Goal: Task Accomplishment & Management: Manage account settings

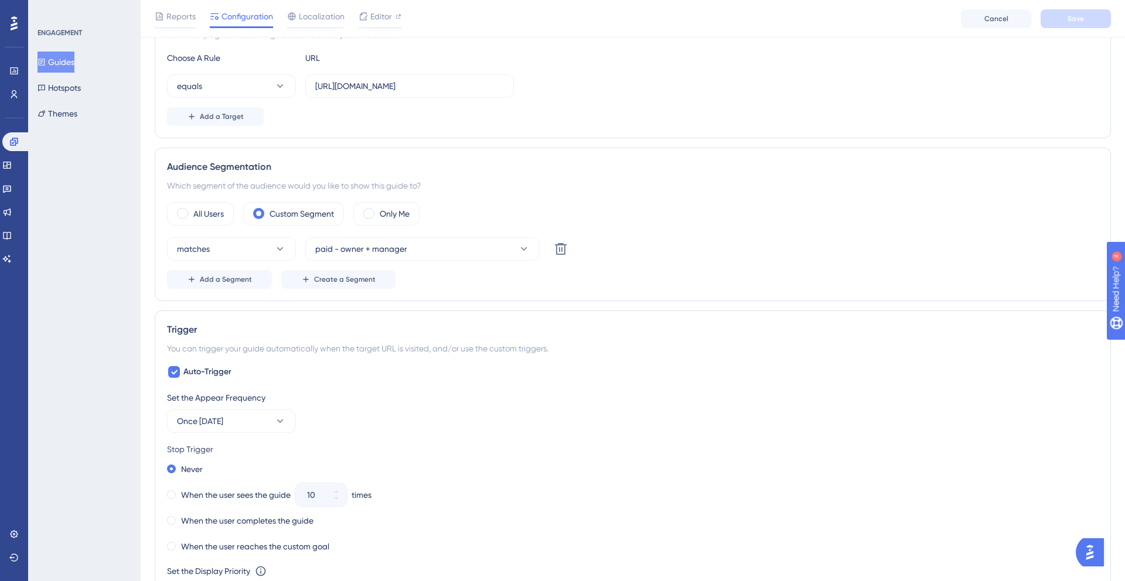
scroll to position [311, 0]
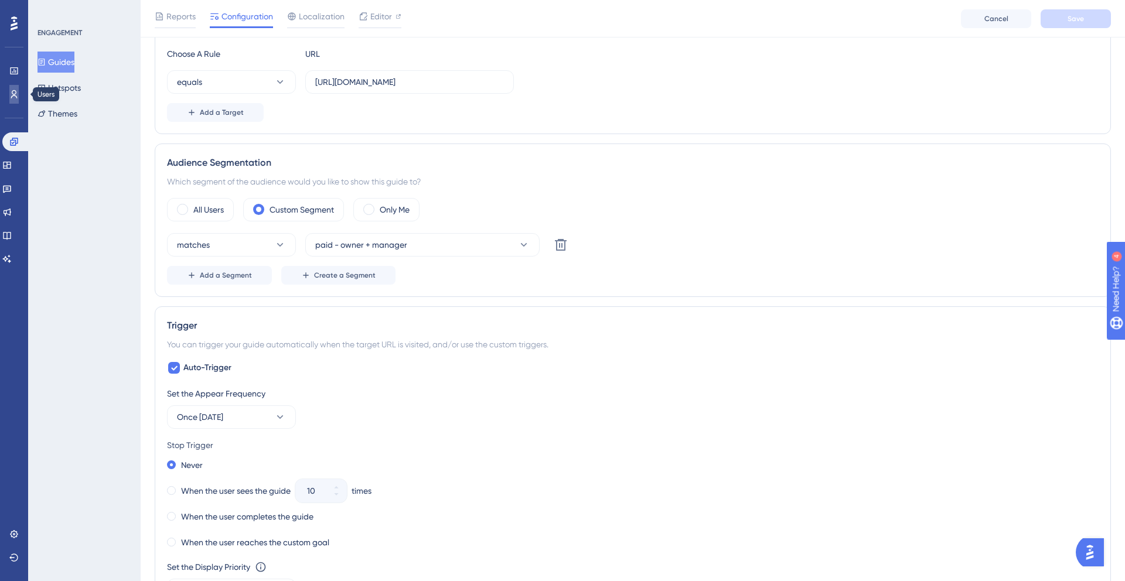
click at [11, 97] on icon at bounding box center [13, 94] width 9 height 9
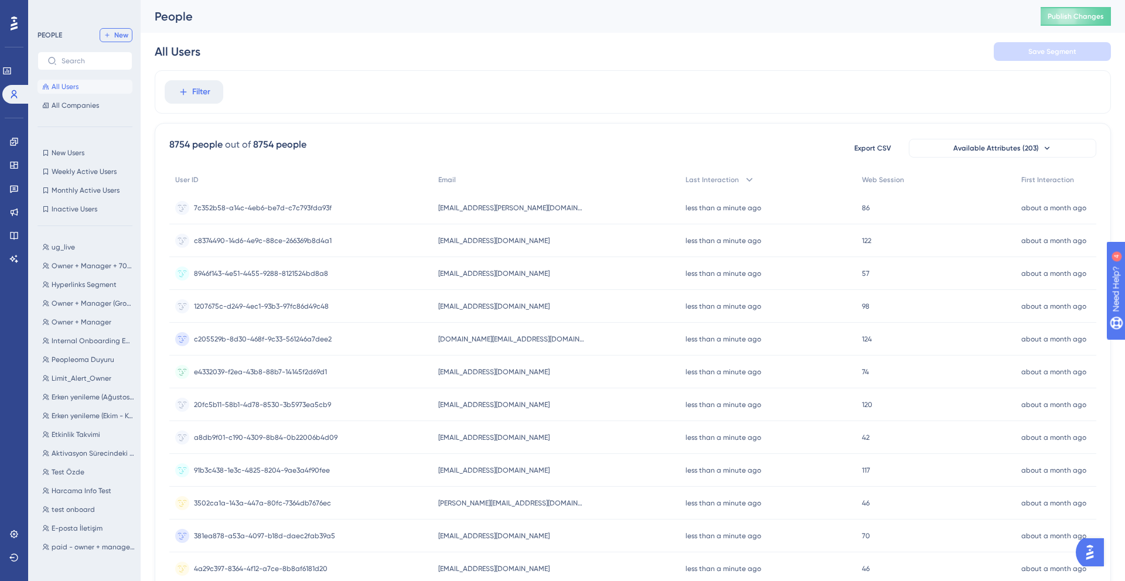
click at [118, 39] on span "New" at bounding box center [121, 34] width 14 height 9
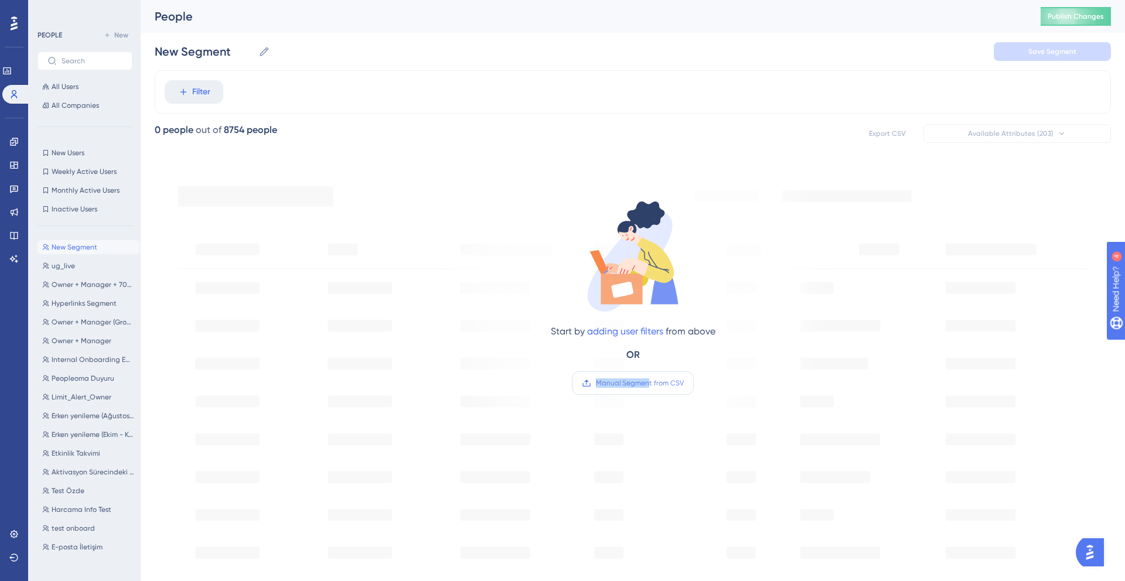
click at [648, 378] on span "Manual Segment from CSV" at bounding box center [640, 382] width 88 height 9
click at [623, 385] on span "Manual Segment from CSV" at bounding box center [640, 382] width 88 height 9
click at [684, 383] on input "Manual Segment from CSV" at bounding box center [684, 383] width 0 height 0
click at [644, 377] on label "Manual Segment from CSV" at bounding box center [633, 382] width 122 height 23
click at [684, 383] on input "Manual Segment from CSV" at bounding box center [684, 383] width 0 height 0
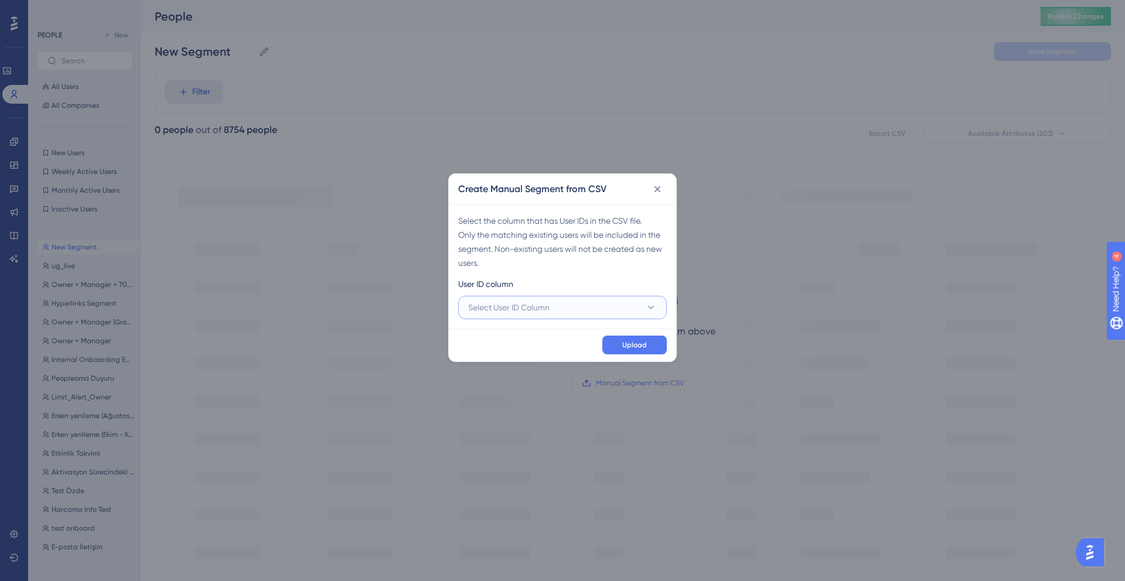
click at [579, 306] on button "Select User ID Column" at bounding box center [562, 307] width 209 height 23
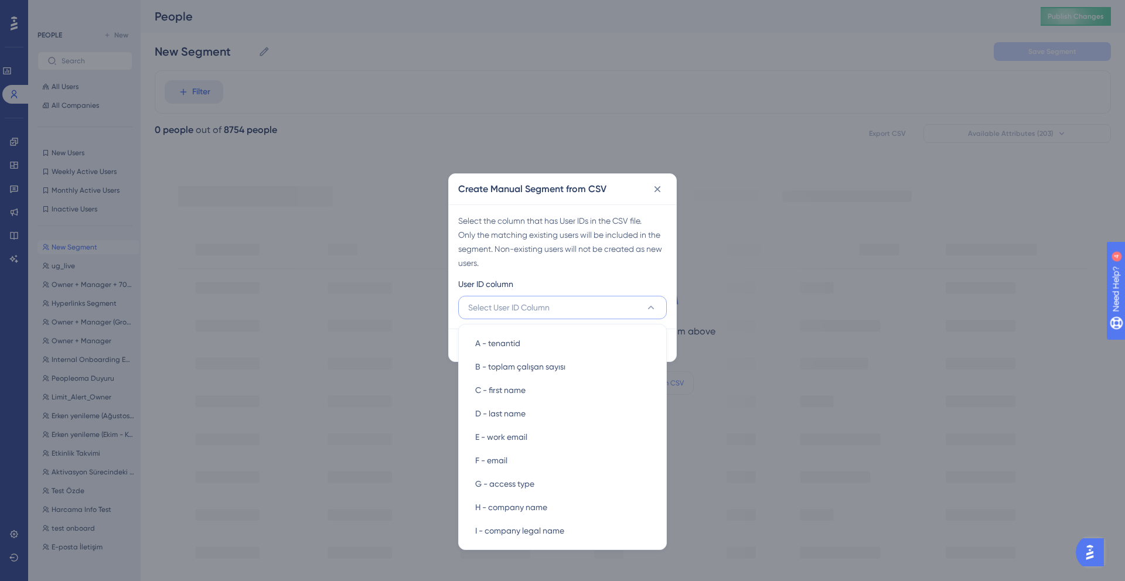
click at [587, 282] on div "User ID column" at bounding box center [562, 286] width 209 height 19
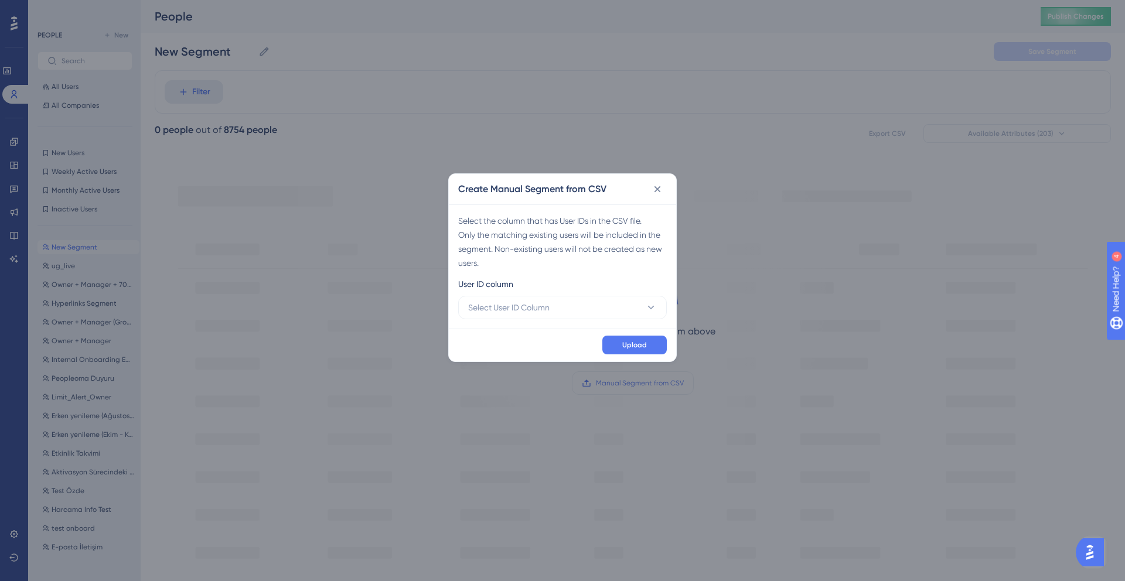
click at [529, 283] on div "User ID column" at bounding box center [562, 286] width 209 height 19
click at [539, 310] on span "Select User ID Column" at bounding box center [508, 307] width 81 height 14
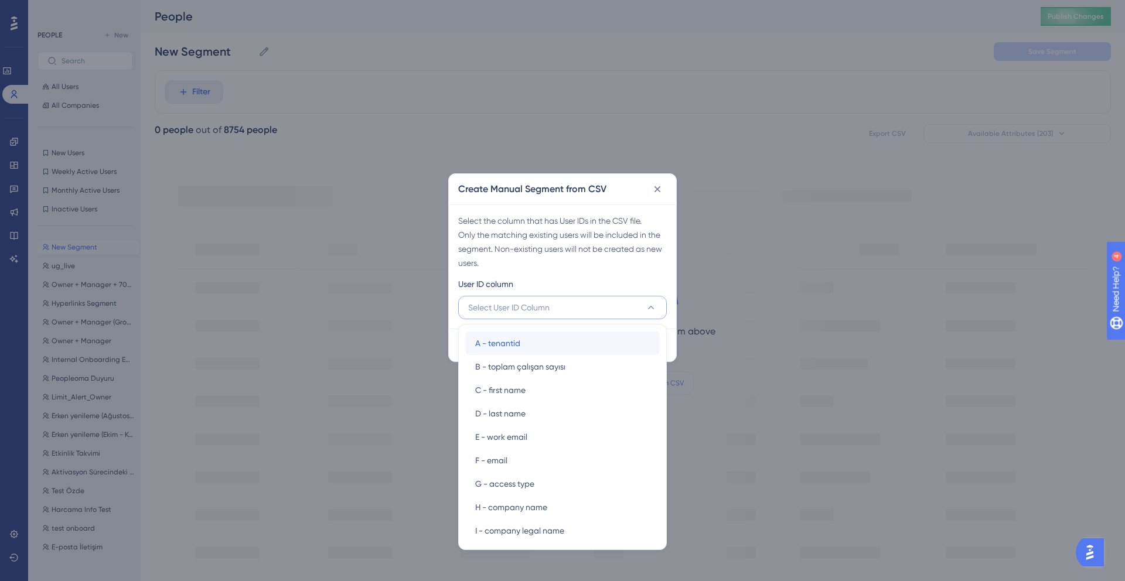
click at [539, 342] on div "A - tenantid A - tenantid" at bounding box center [562, 343] width 175 height 23
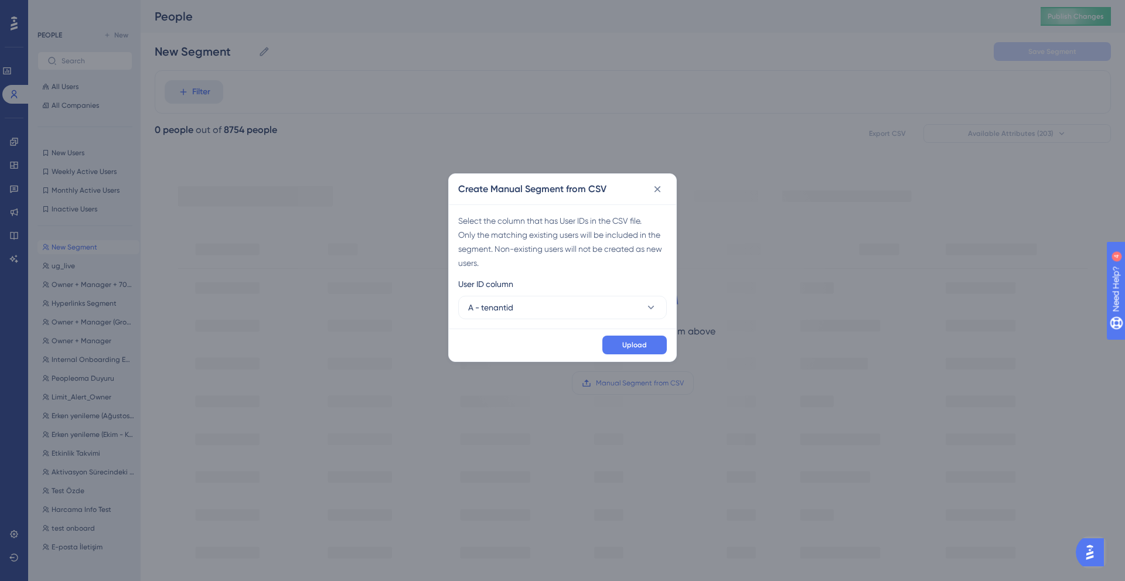
click at [545, 338] on div "Upload" at bounding box center [562, 345] width 227 height 33
click at [624, 340] on span "Upload" at bounding box center [634, 344] width 25 height 9
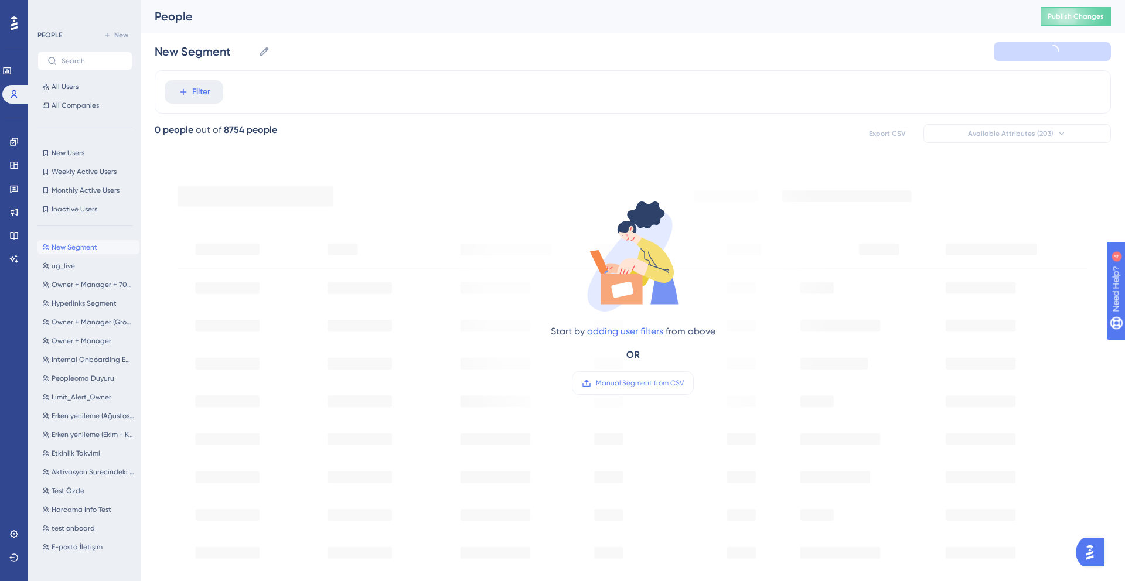
click at [598, 60] on div "New Segment New Segment" at bounding box center [633, 51] width 956 height 37
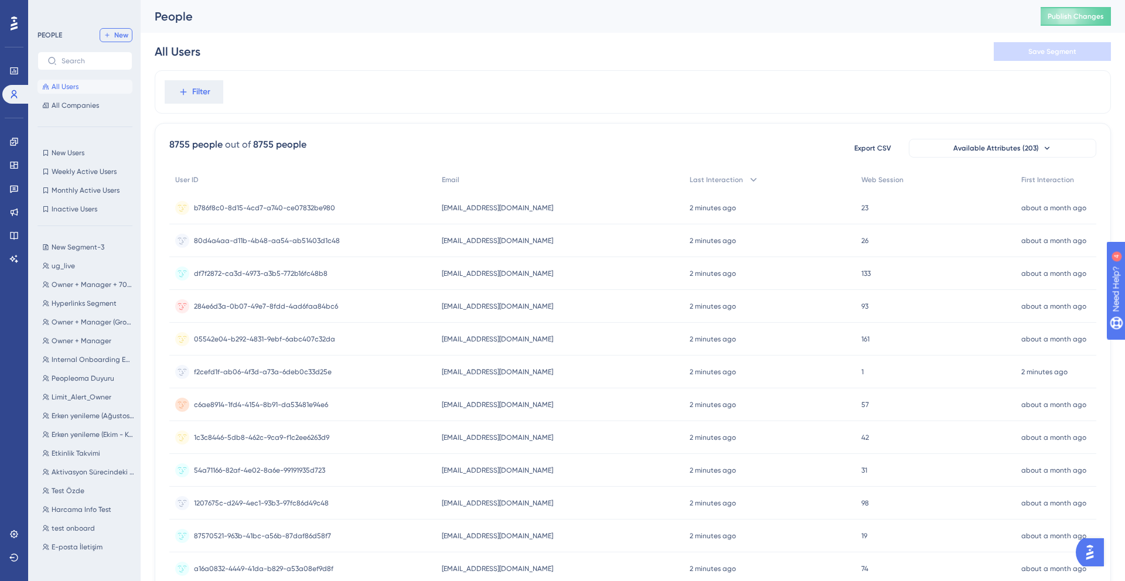
click at [120, 33] on span "New" at bounding box center [121, 34] width 14 height 9
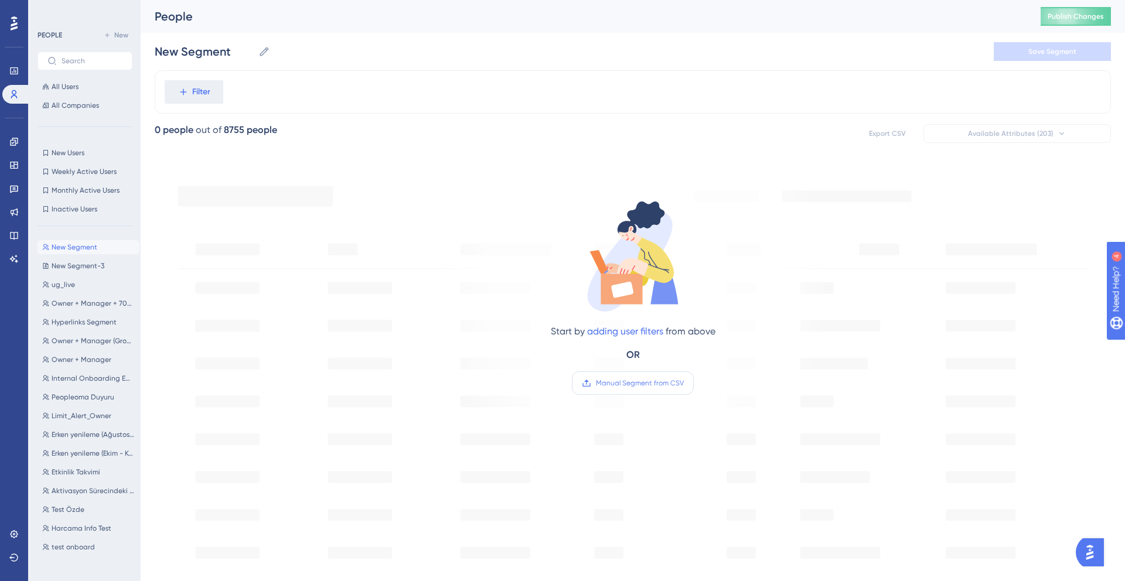
click at [604, 382] on span "Manual Segment from CSV" at bounding box center [640, 382] width 88 height 9
click at [684, 383] on input "Manual Segment from CSV" at bounding box center [684, 383] width 0 height 0
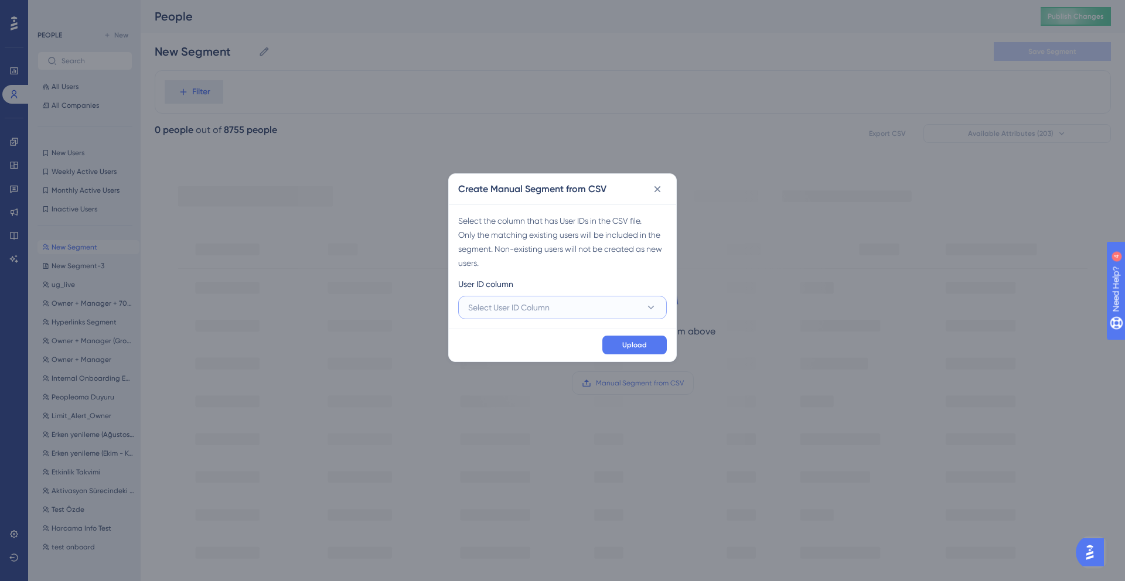
click at [555, 308] on button "Select User ID Column" at bounding box center [562, 307] width 209 height 23
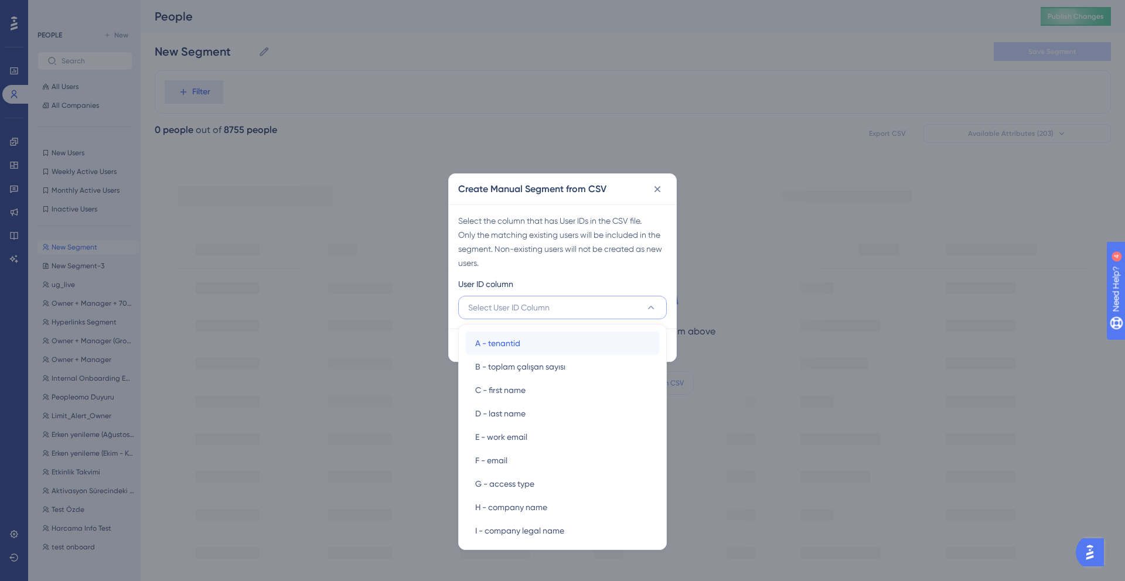
click at [537, 339] on div "A - tenantid A - tenantid" at bounding box center [562, 343] width 175 height 23
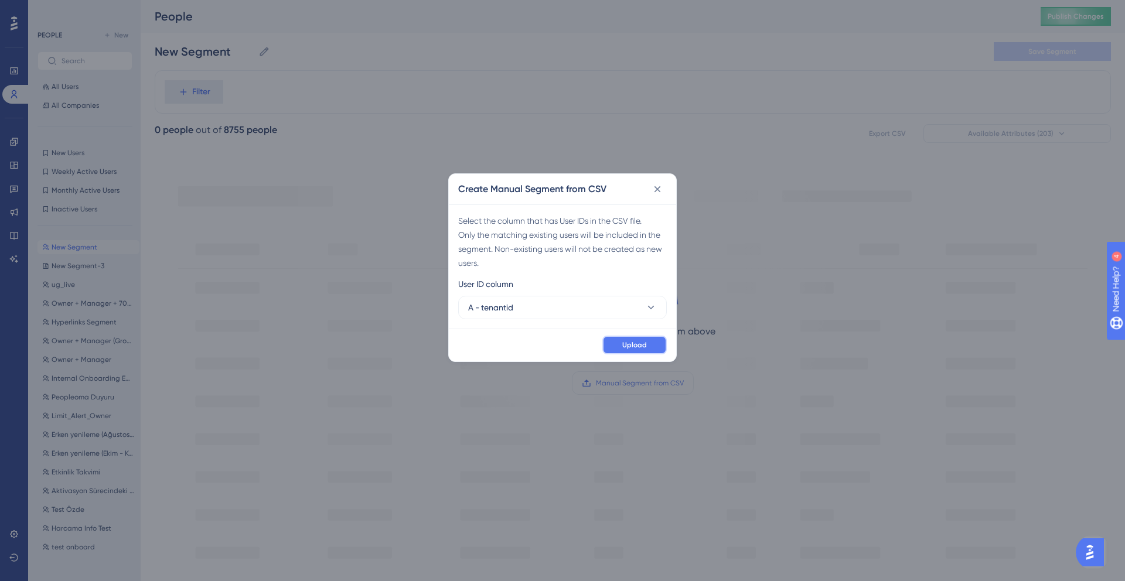
click at [641, 347] on span "Upload" at bounding box center [634, 344] width 25 height 9
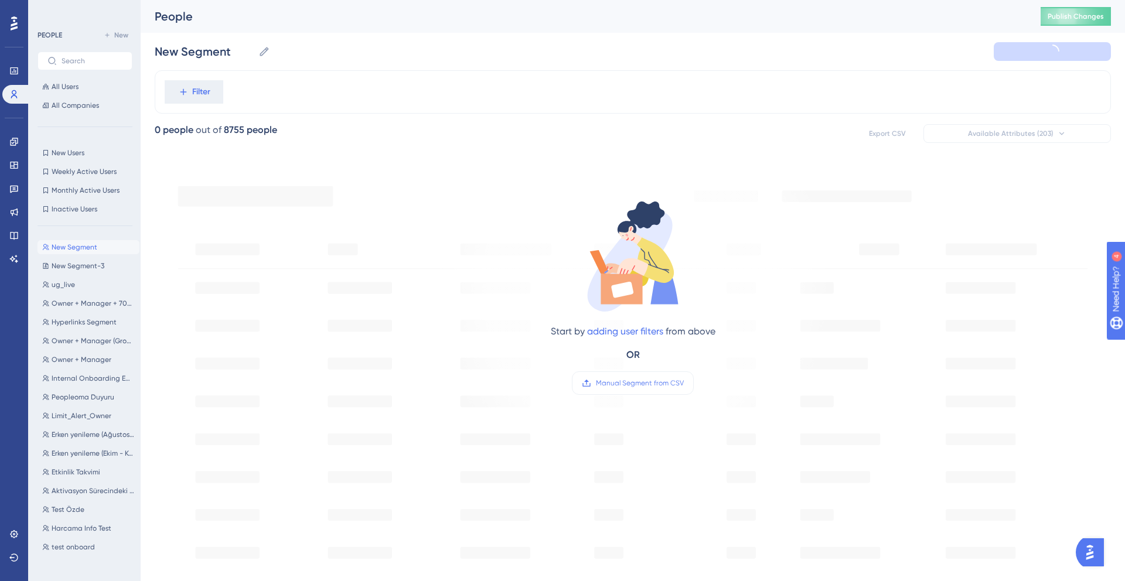
type input "New Segment-4"
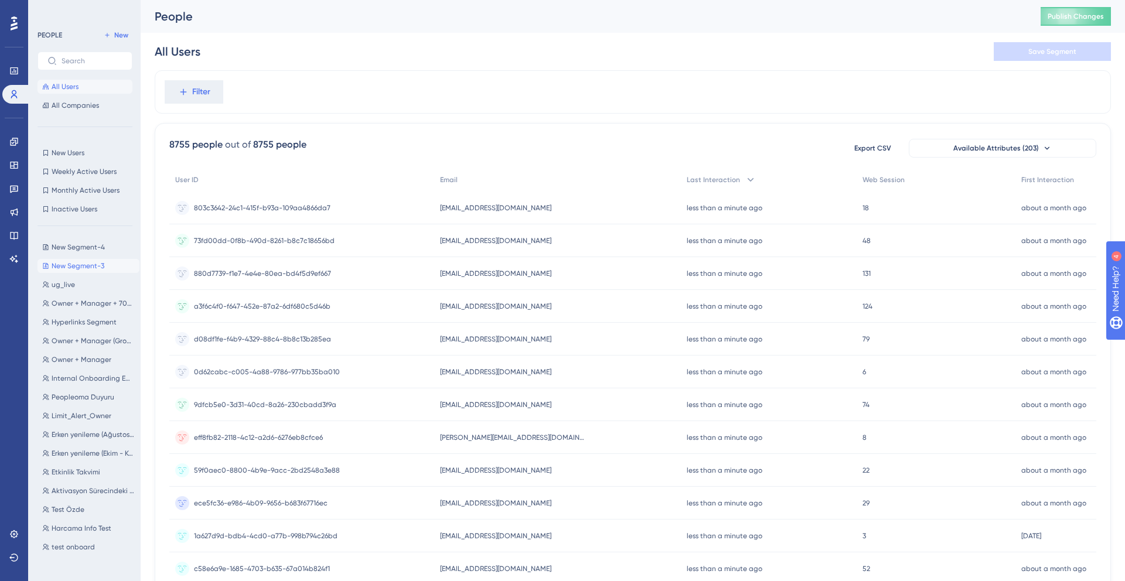
click at [65, 271] on button "New Segment-3 New Segment-3" at bounding box center [88, 266] width 102 height 14
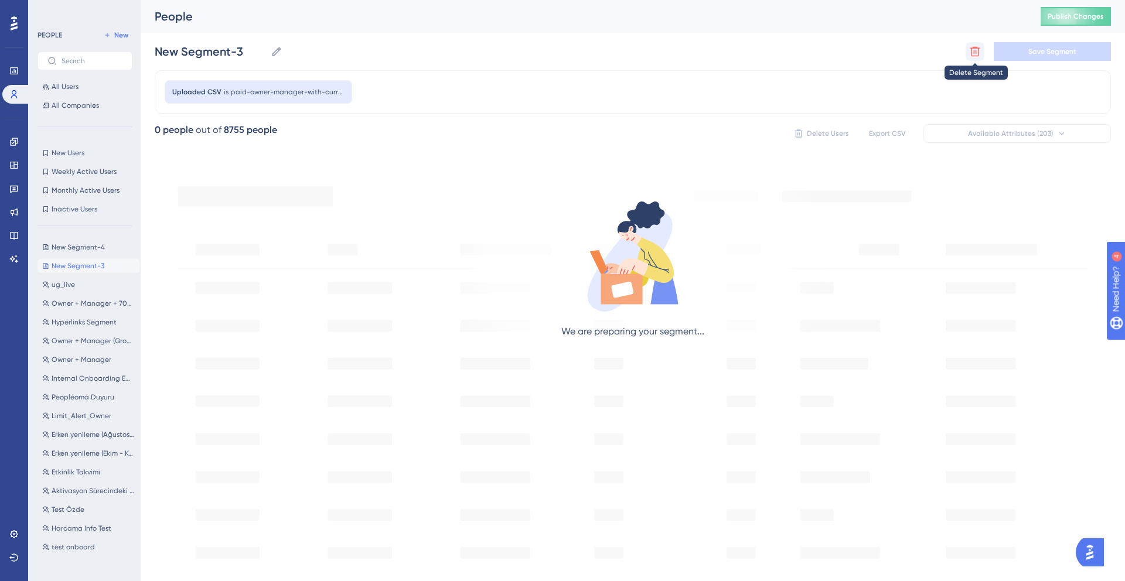
click at [968, 50] on button at bounding box center [974, 51] width 19 height 19
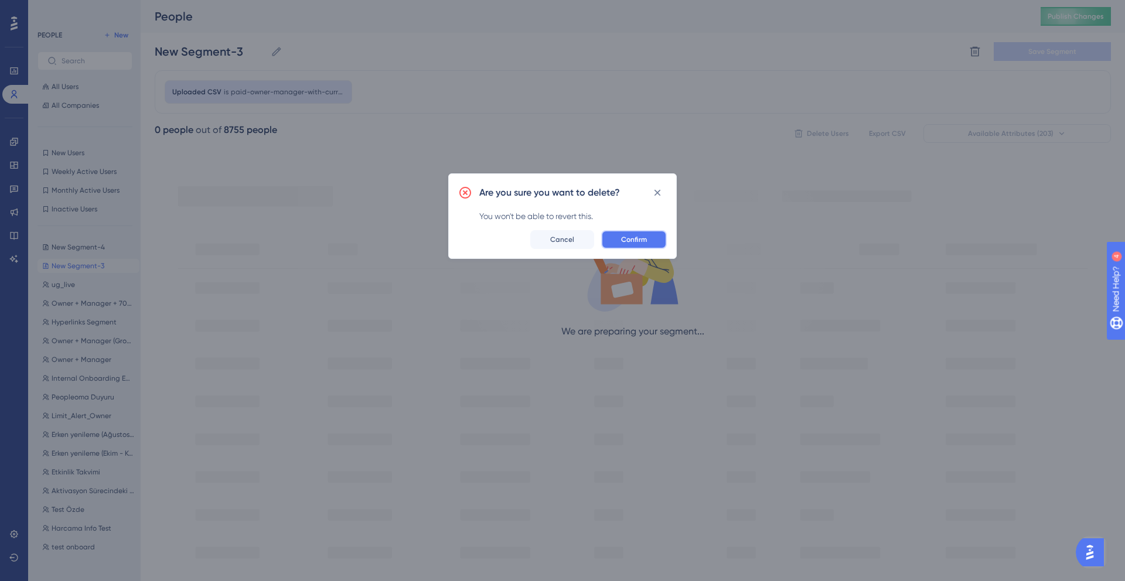
click at [650, 234] on button "Confirm" at bounding box center [634, 239] width 66 height 19
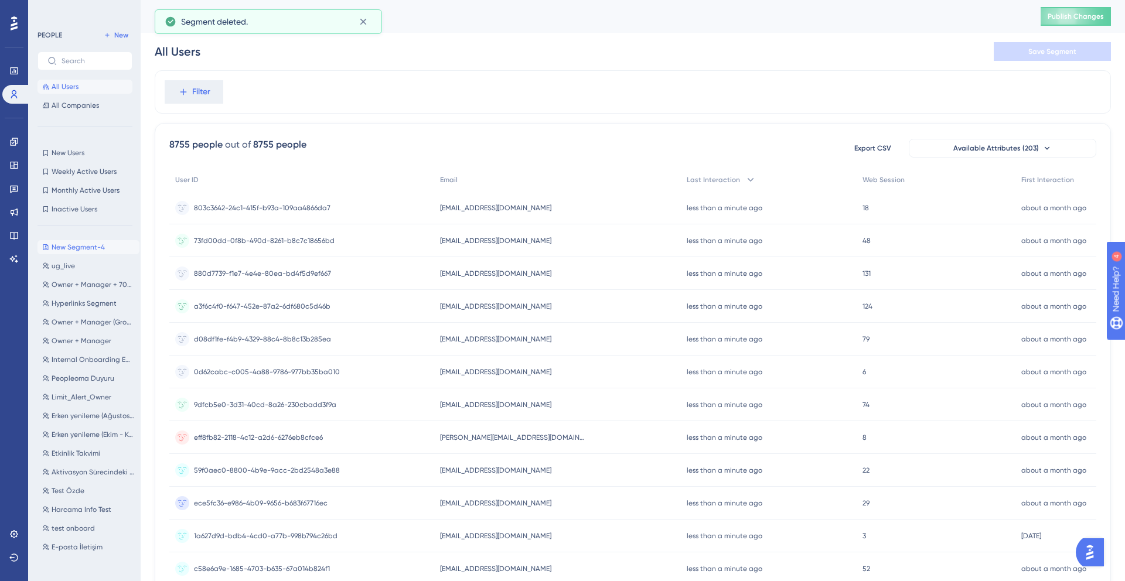
click at [66, 250] on span "New Segment-4" at bounding box center [78, 246] width 53 height 9
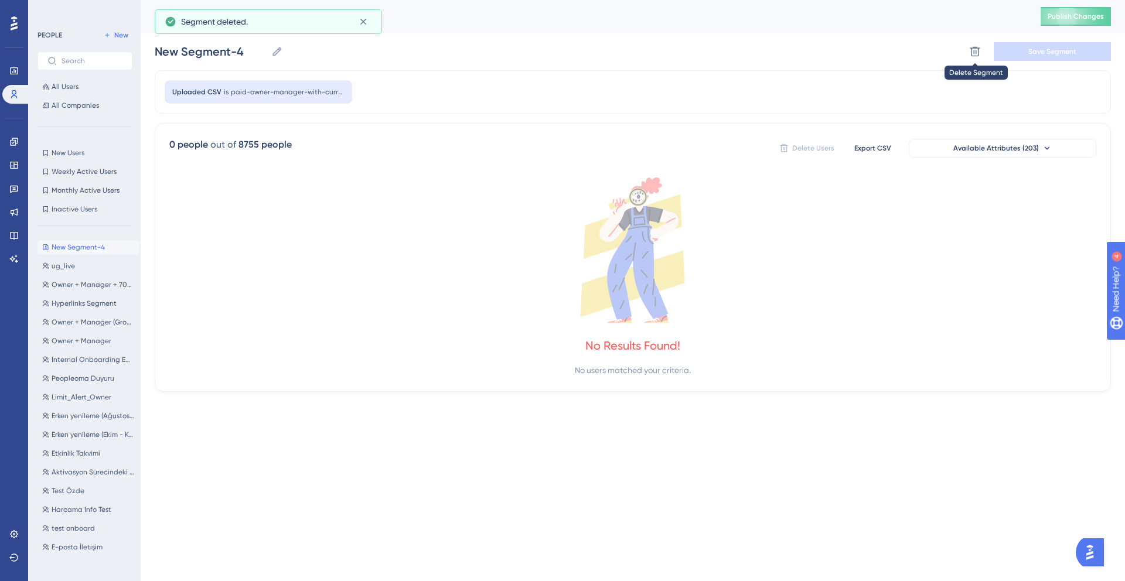
click at [965, 56] on div at bounding box center [974, 51] width 19 height 19
click at [969, 51] on icon at bounding box center [975, 52] width 12 height 12
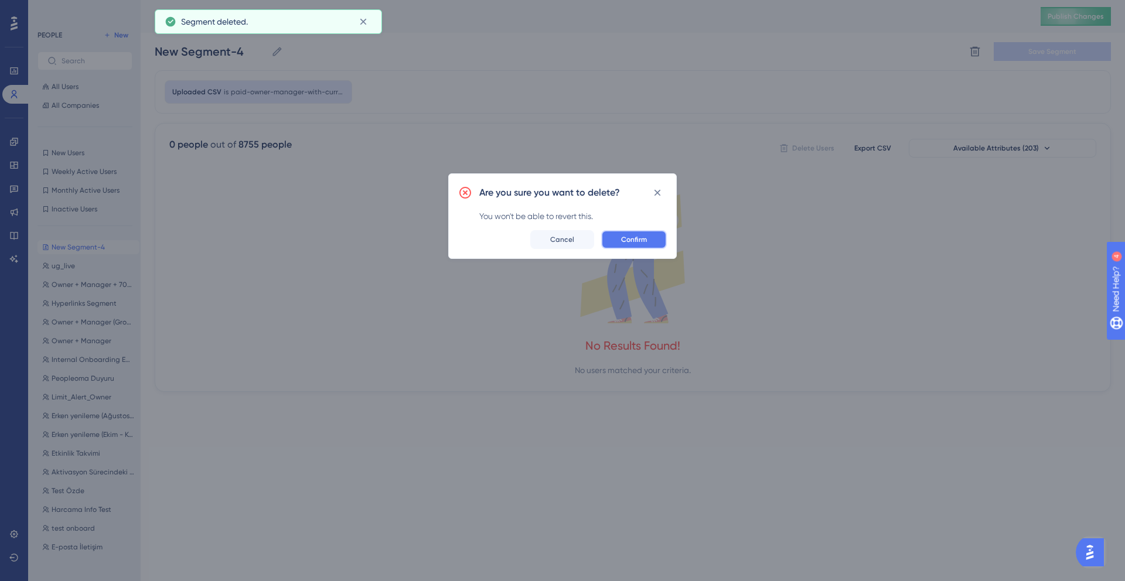
click at [645, 242] on span "Confirm" at bounding box center [634, 239] width 26 height 9
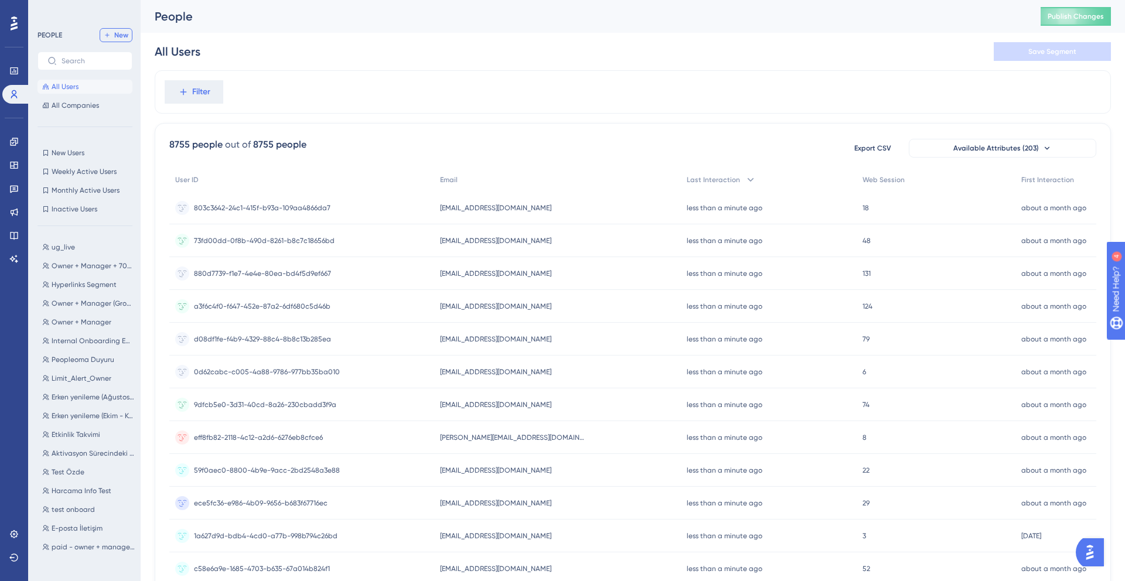
click at [114, 35] on span "New" at bounding box center [121, 34] width 14 height 9
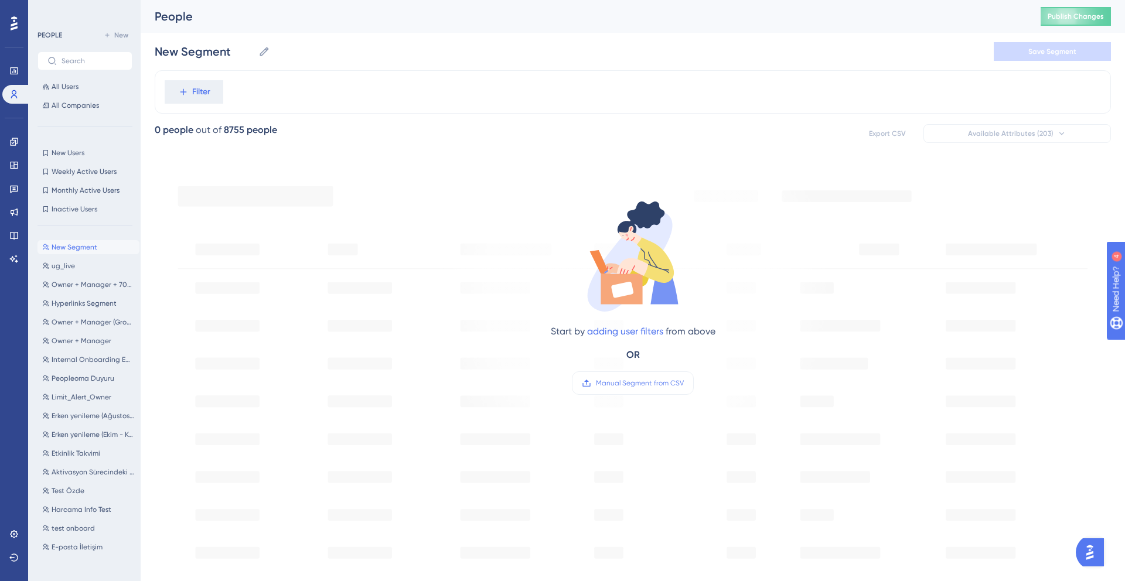
click at [72, 247] on span "New Segment" at bounding box center [75, 246] width 46 height 9
click at [209, 86] on span "Filter" at bounding box center [201, 92] width 18 height 14
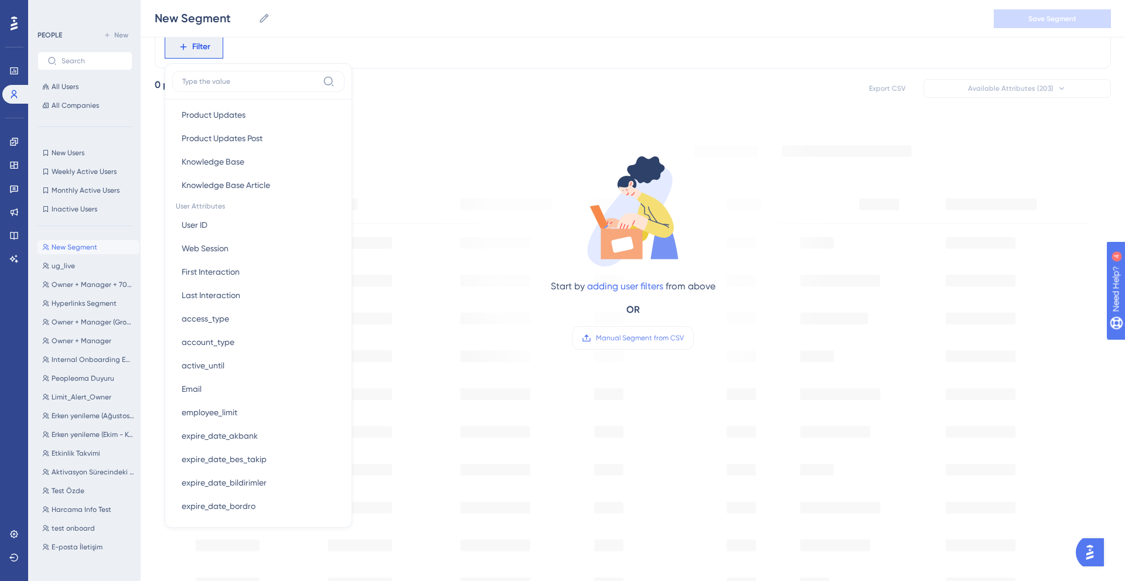
scroll to position [454, 0]
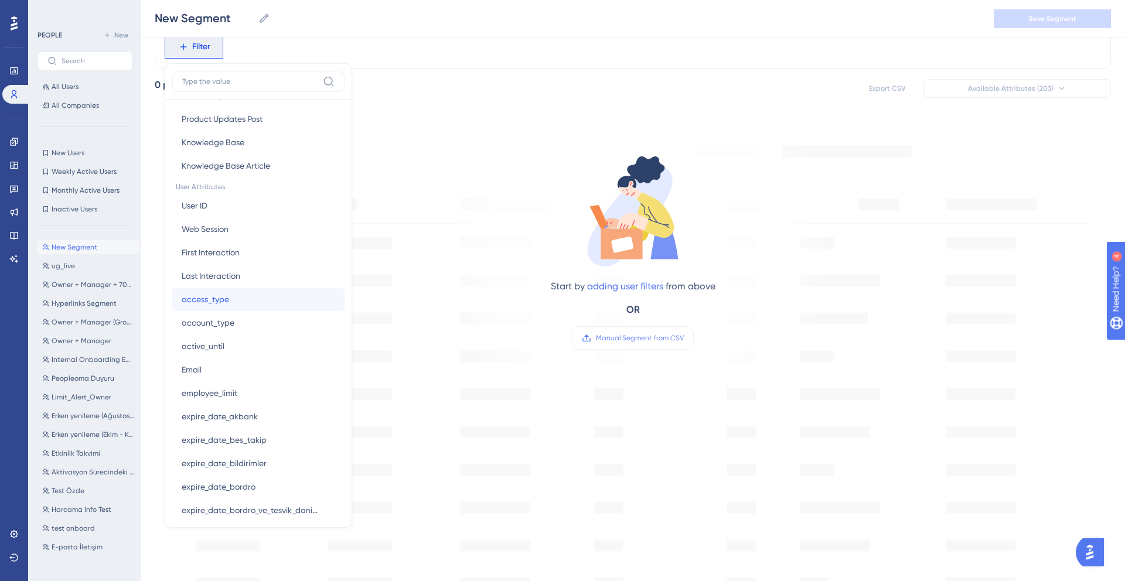
click at [231, 301] on button "access_type access_type" at bounding box center [258, 299] width 172 height 23
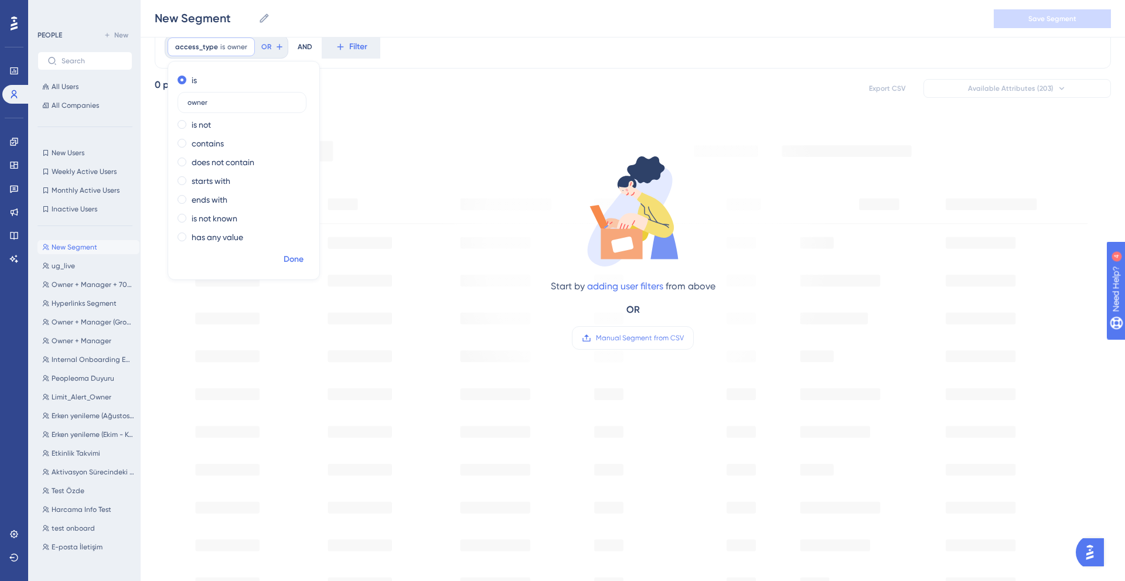
type input "owner"
click at [295, 257] on span "Done" at bounding box center [293, 259] width 20 height 14
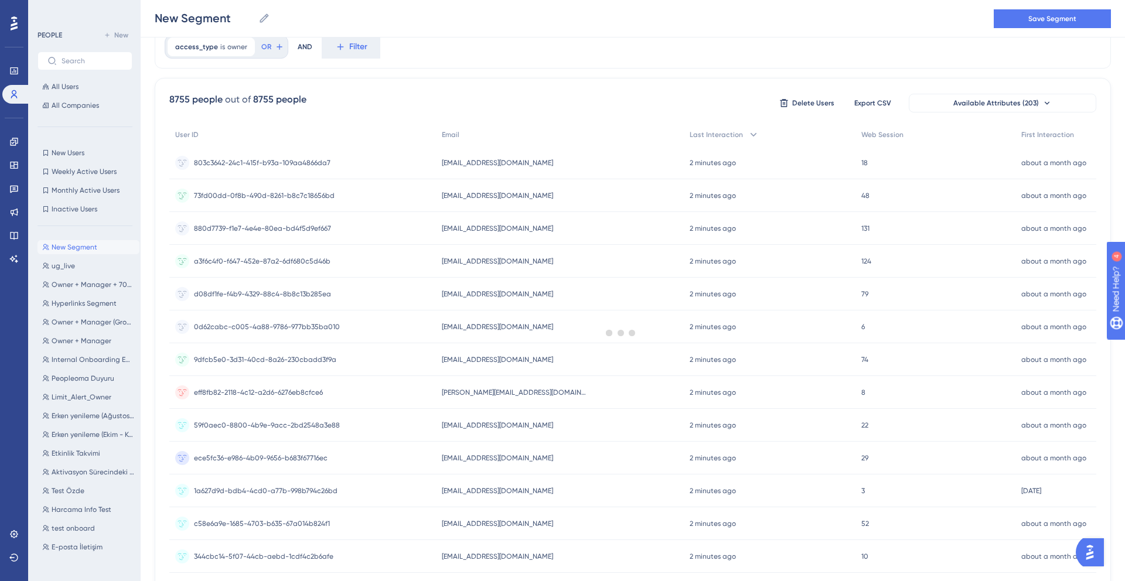
scroll to position [0, 0]
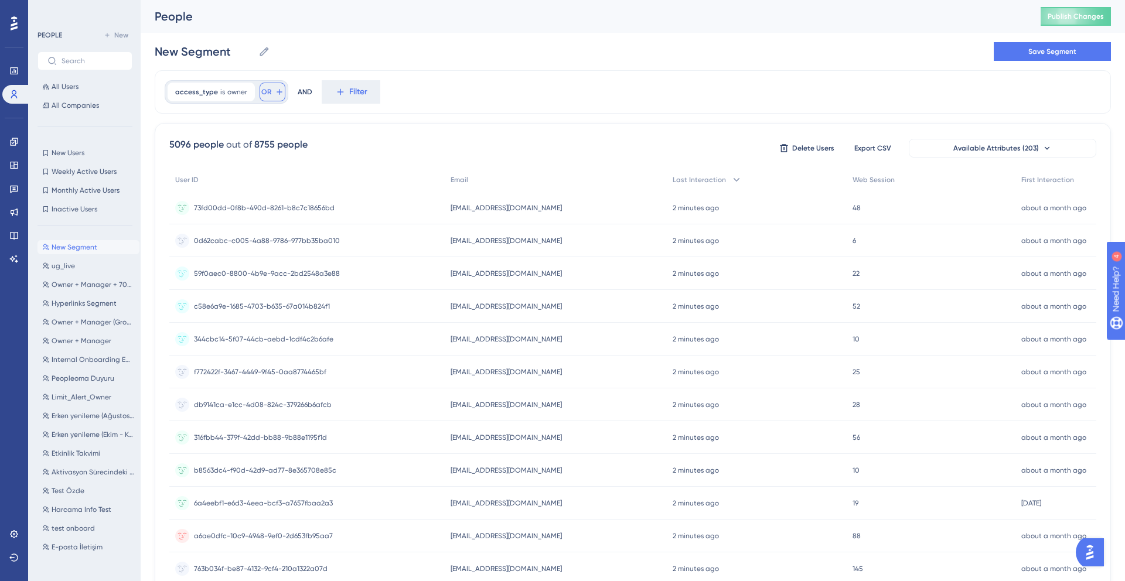
click at [266, 93] on span "OR" at bounding box center [266, 91] width 10 height 9
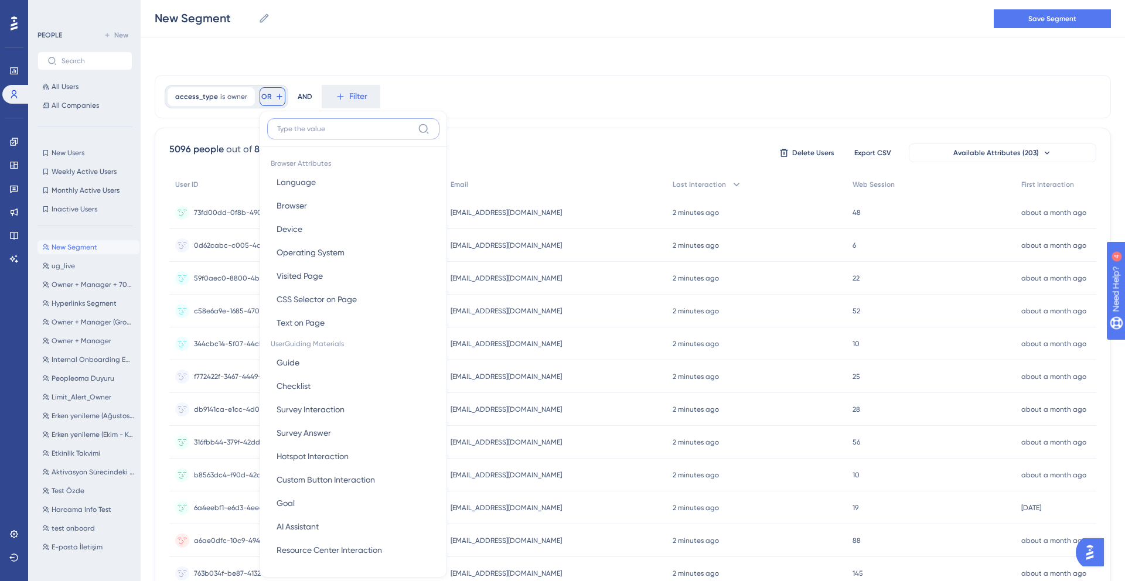
scroll to position [49, 0]
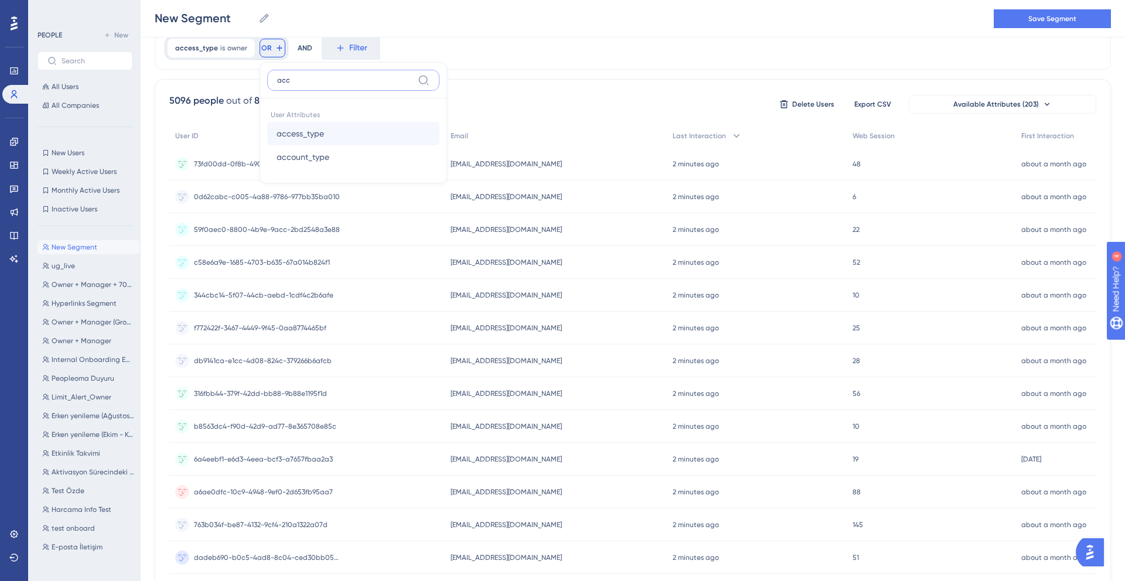
type input "acc"
click at [330, 137] on button "access_type access_type" at bounding box center [353, 133] width 172 height 23
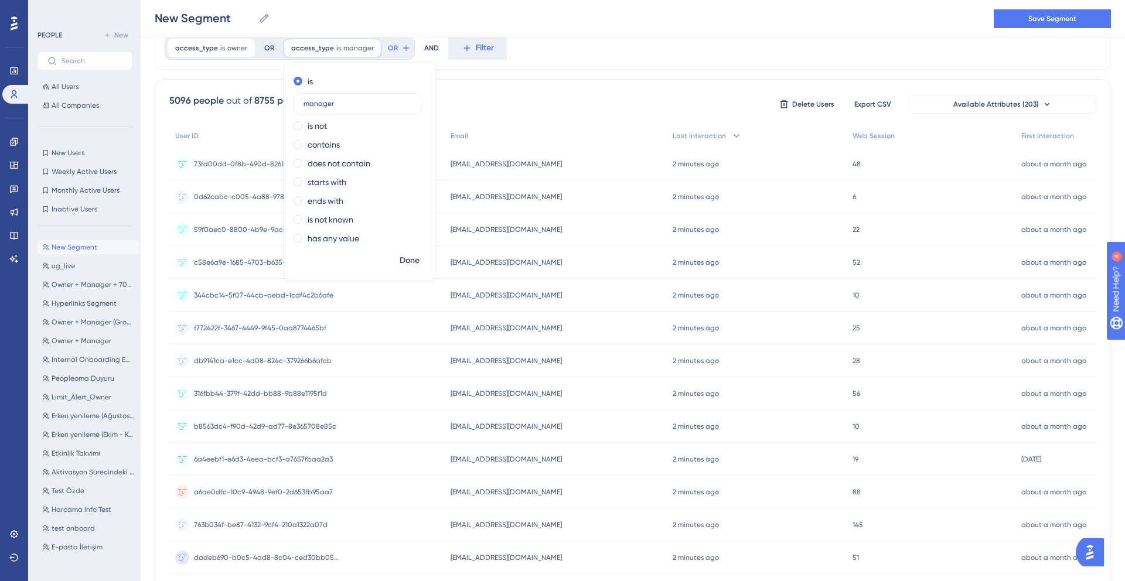
type input "manager"
click at [408, 263] on span "Done" at bounding box center [409, 261] width 20 height 14
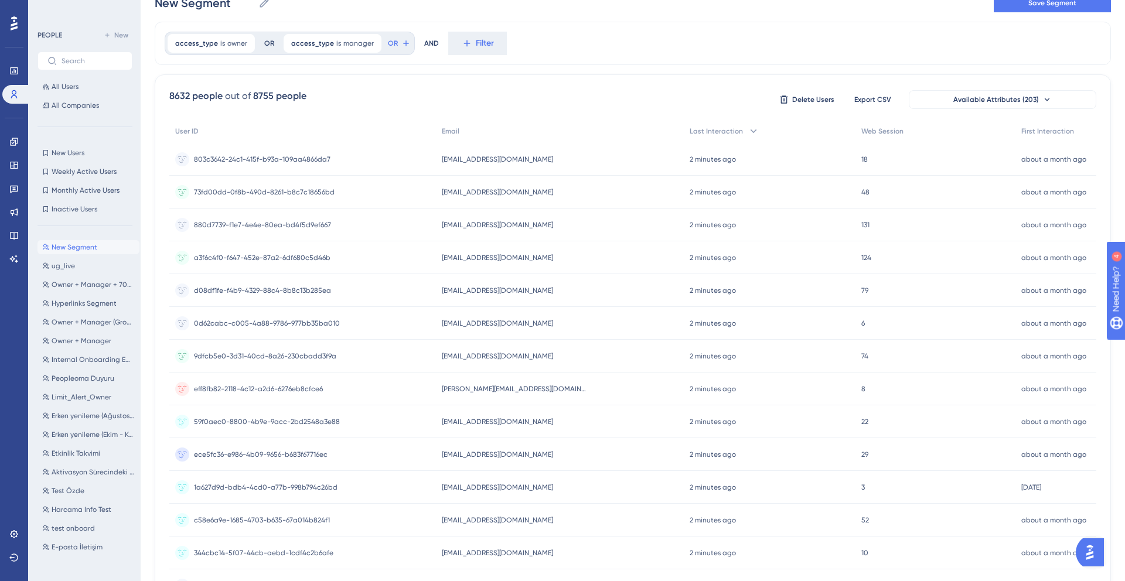
scroll to position [0, 0]
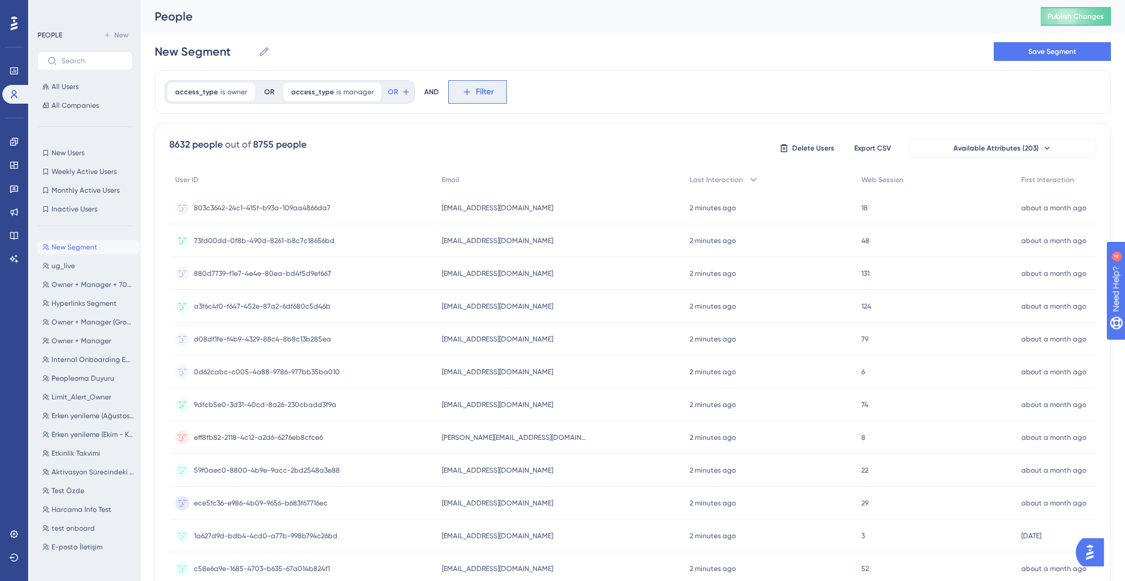
click at [476, 90] on span "Filter" at bounding box center [485, 92] width 18 height 14
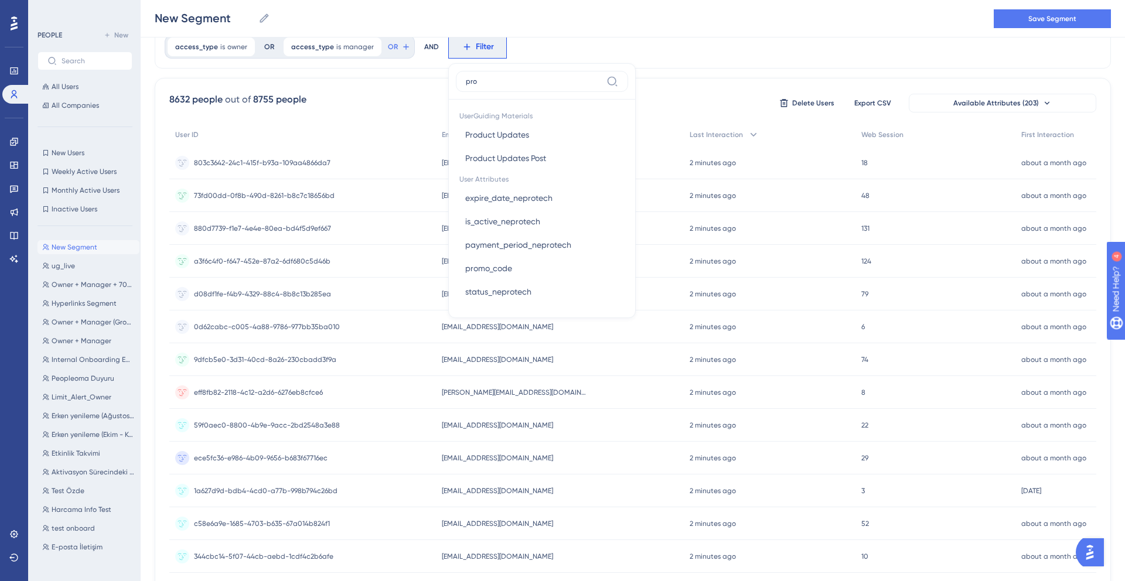
type input "prod"
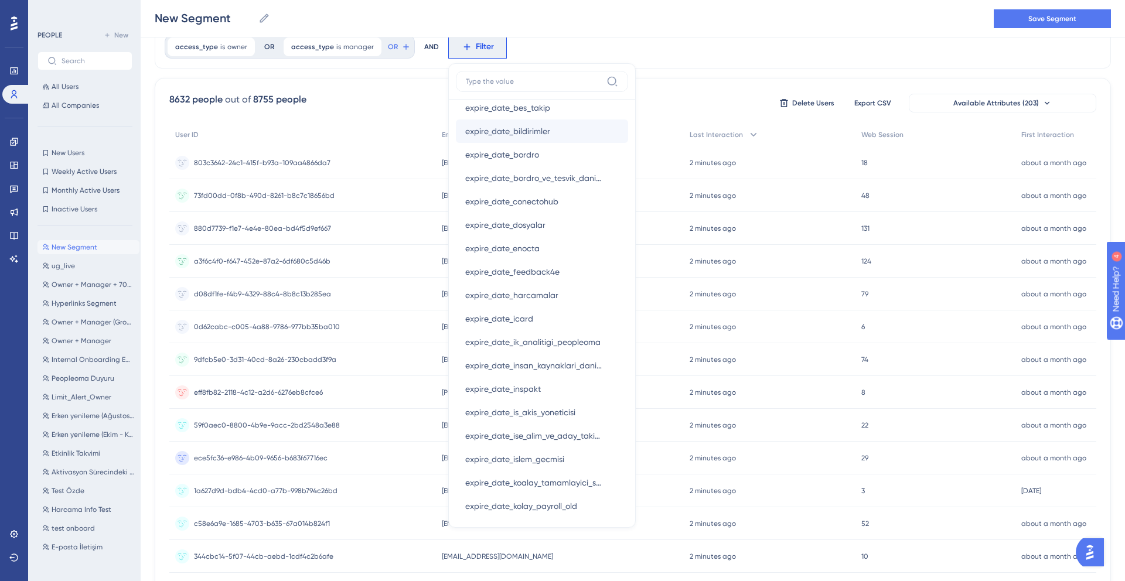
scroll to position [787, 0]
click at [534, 305] on button "expire_date_harcamalar expire_date_harcamalar" at bounding box center [542, 294] width 172 height 23
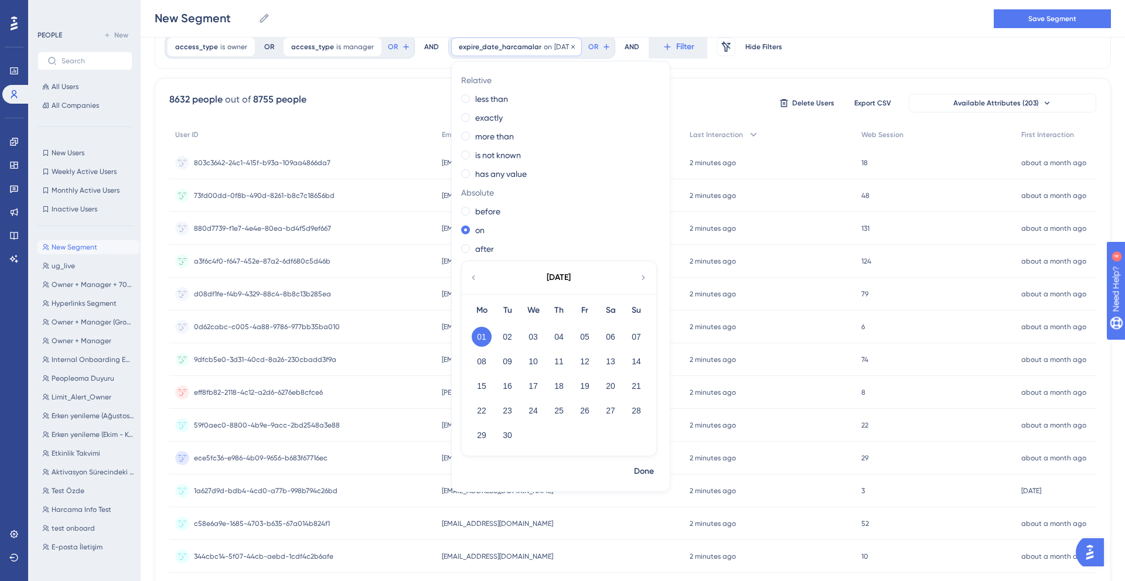
click at [554, 47] on span "[DATE]" at bounding box center [564, 46] width 20 height 9
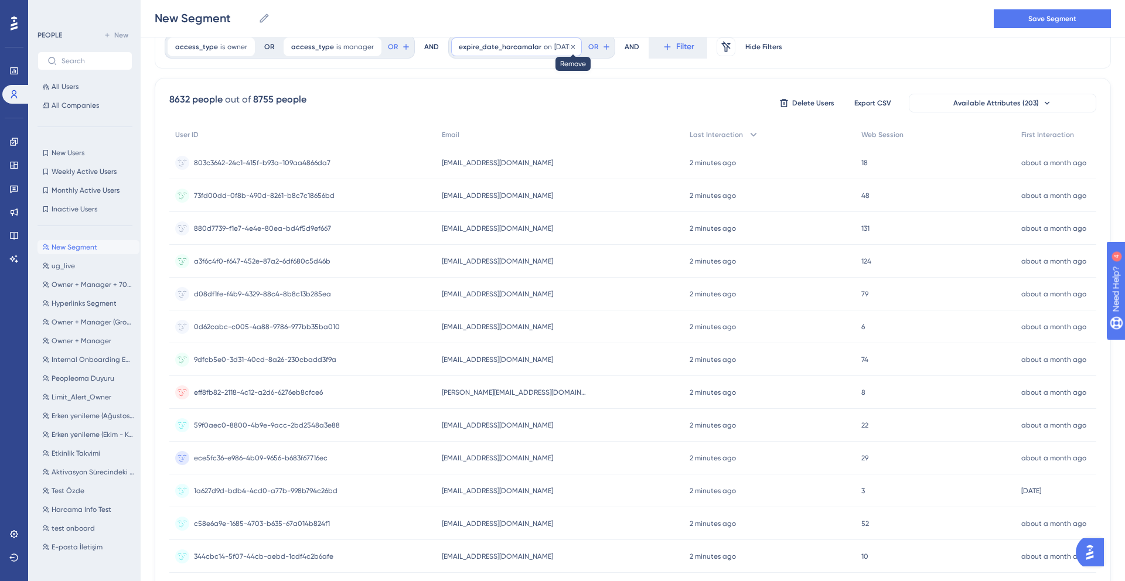
click at [571, 45] on icon at bounding box center [572, 46] width 7 height 7
click at [476, 52] on span "Filter" at bounding box center [485, 47] width 18 height 14
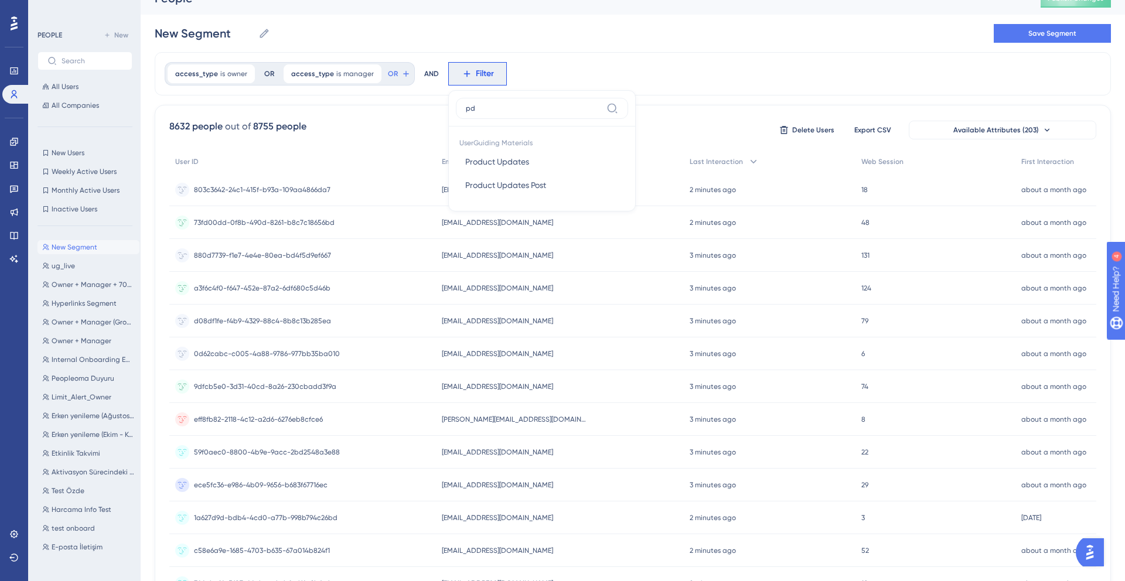
scroll to position [16, 0]
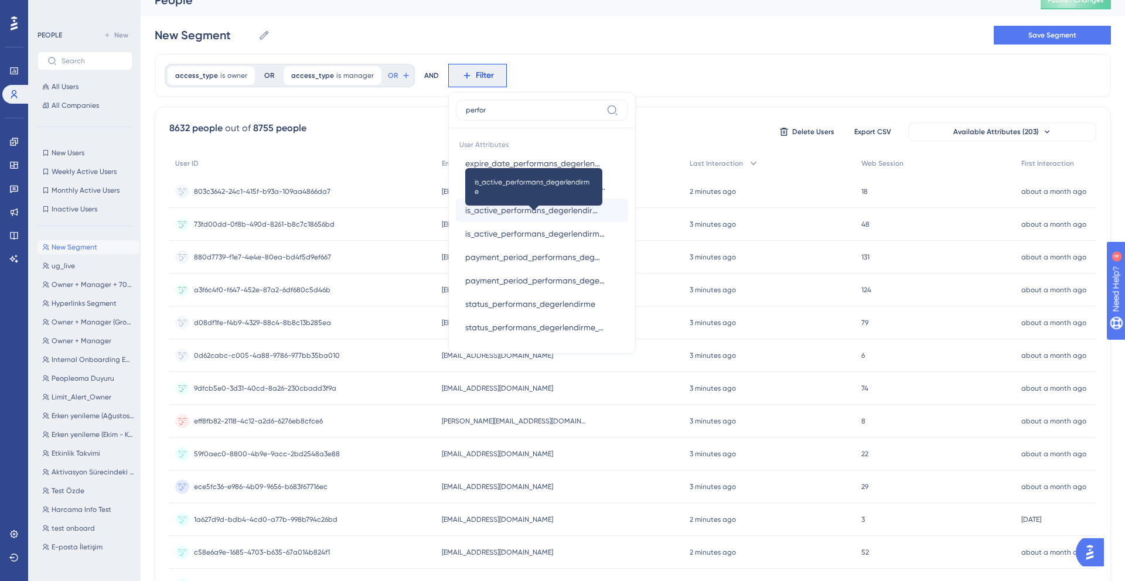
type input "perfor"
click at [501, 213] on span "is_active_performans_degerlendirme" at bounding box center [533, 210] width 137 height 14
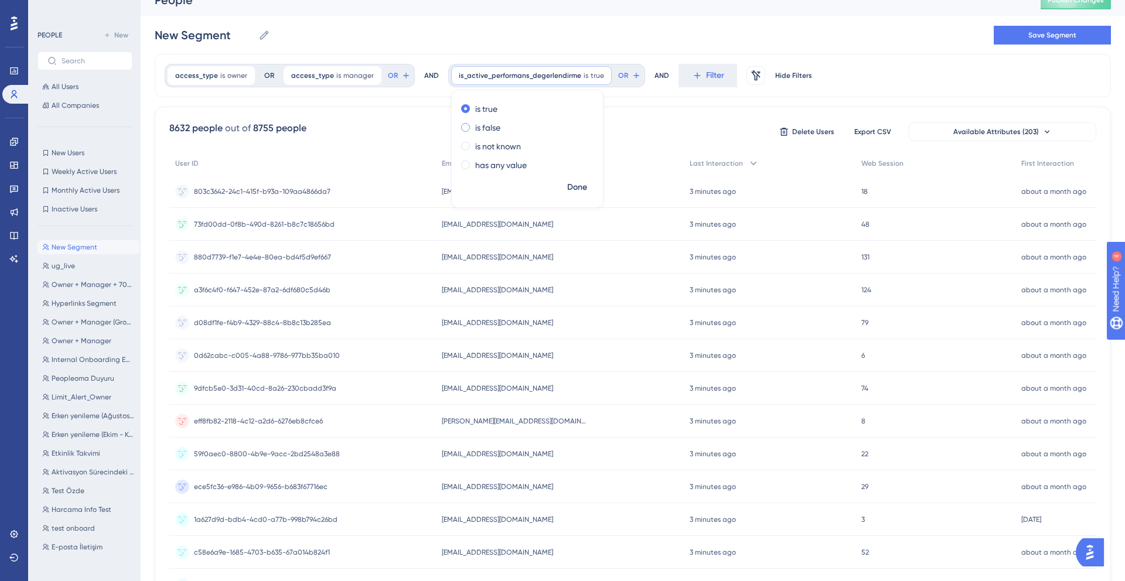
click at [486, 128] on label "is false" at bounding box center [487, 128] width 25 height 14
click at [575, 186] on span "Done" at bounding box center [577, 187] width 20 height 14
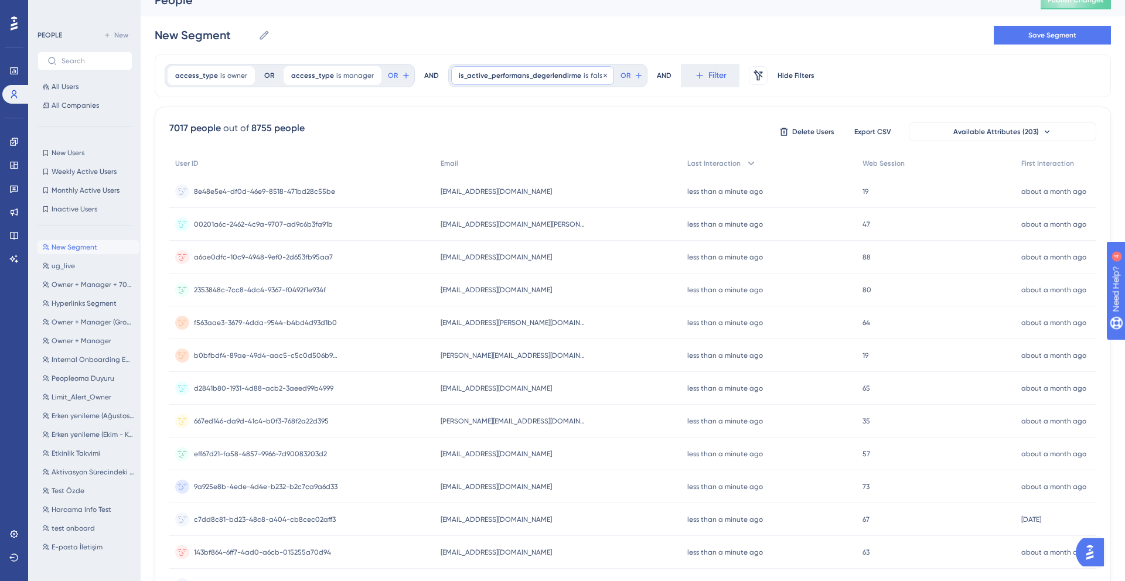
click at [543, 74] on span "is_active_performans_degerlendirme" at bounding box center [520, 75] width 122 height 9
click at [488, 151] on label "is not known" at bounding box center [498, 146] width 46 height 14
click at [561, 187] on button "Done" at bounding box center [577, 187] width 33 height 21
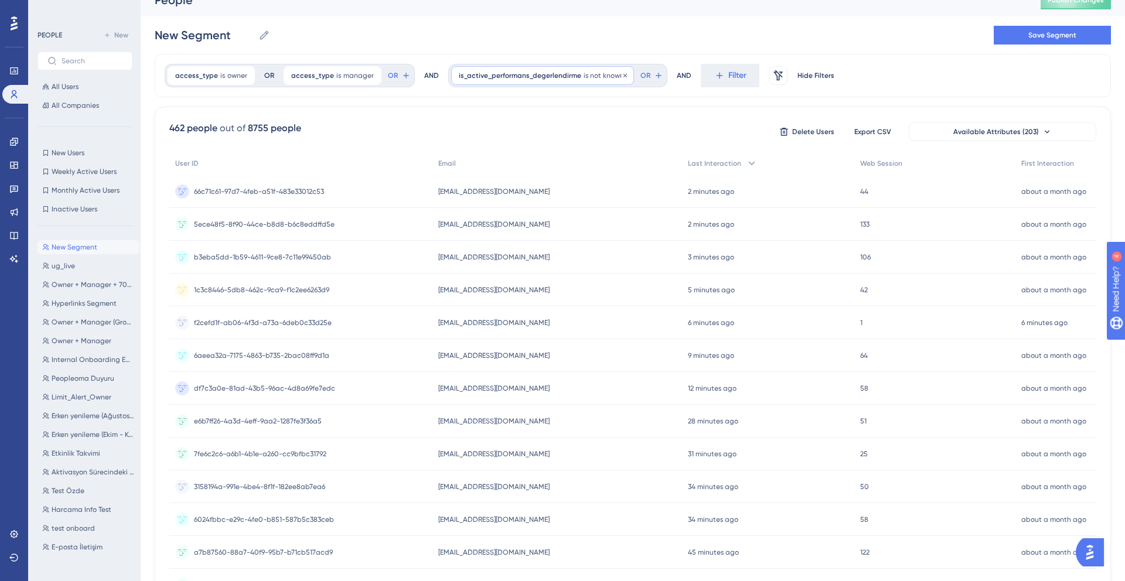
click at [513, 73] on span "is_active_performans_degerlendirme" at bounding box center [520, 75] width 122 height 9
click at [483, 168] on label "has any value" at bounding box center [501, 165] width 52 height 14
click at [570, 186] on span "Done" at bounding box center [577, 187] width 20 height 14
click at [532, 80] on span "is_active_performans_degerlendirme" at bounding box center [520, 75] width 122 height 9
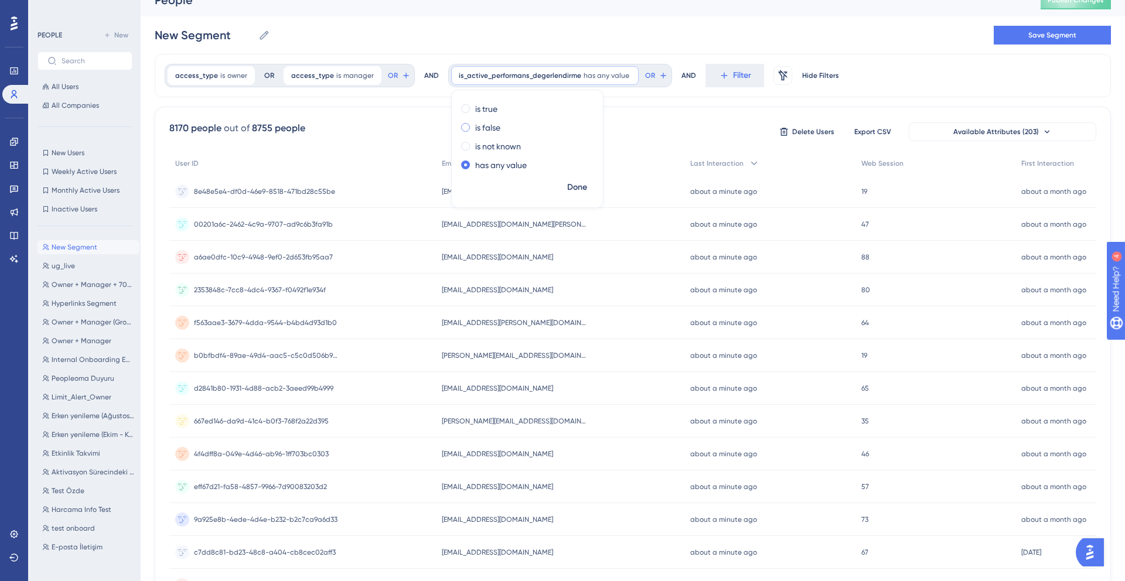
click at [485, 121] on label "is false" at bounding box center [487, 128] width 25 height 14
click at [577, 188] on span "Done" at bounding box center [577, 187] width 20 height 14
click at [531, 73] on span "is_active_performans_degerlendirme" at bounding box center [520, 75] width 122 height 9
click at [474, 100] on div "is true is false is not known has any value" at bounding box center [527, 138] width 151 height 77
click at [475, 110] on label "is true" at bounding box center [486, 109] width 22 height 14
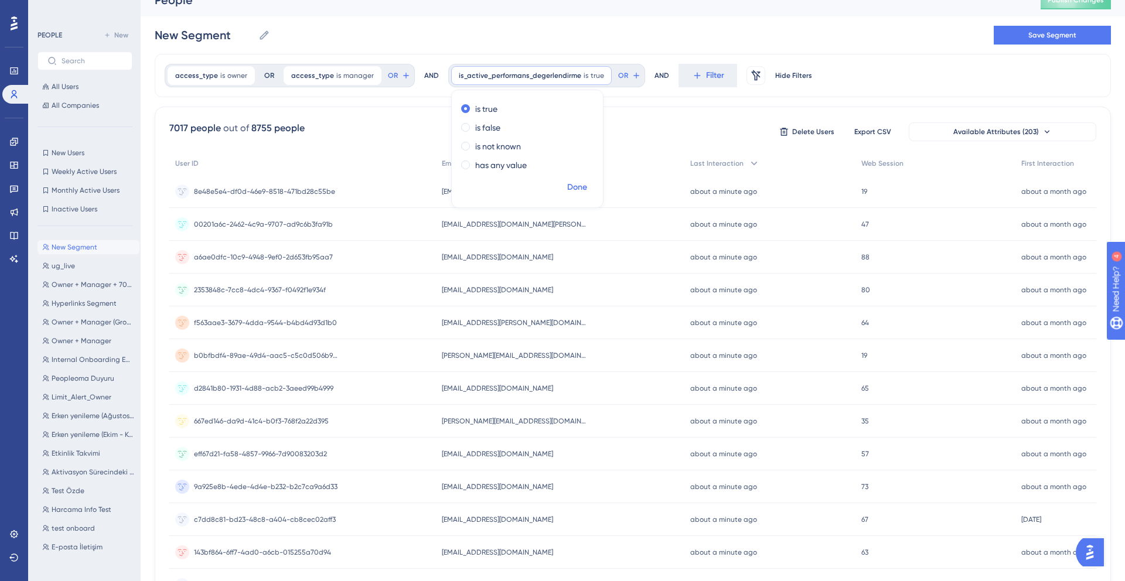
click at [567, 190] on span "Done" at bounding box center [577, 187] width 20 height 14
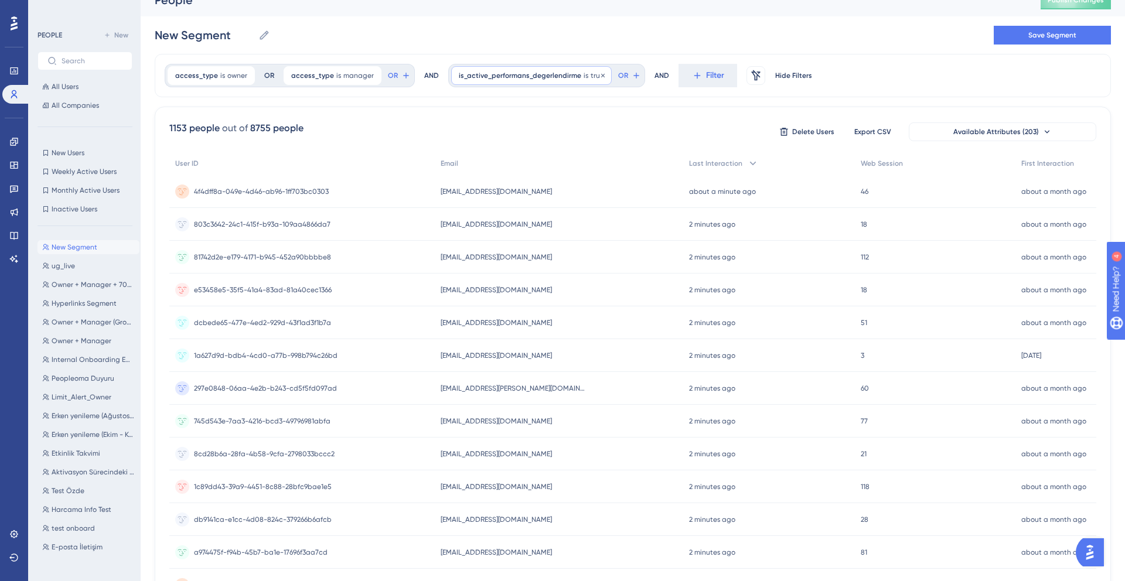
click at [535, 80] on div "is_active_performans_degerlendirme is true true Remove" at bounding box center [531, 75] width 160 height 19
click at [483, 127] on label "is false" at bounding box center [487, 128] width 25 height 14
click at [567, 184] on span "Done" at bounding box center [577, 187] width 20 height 14
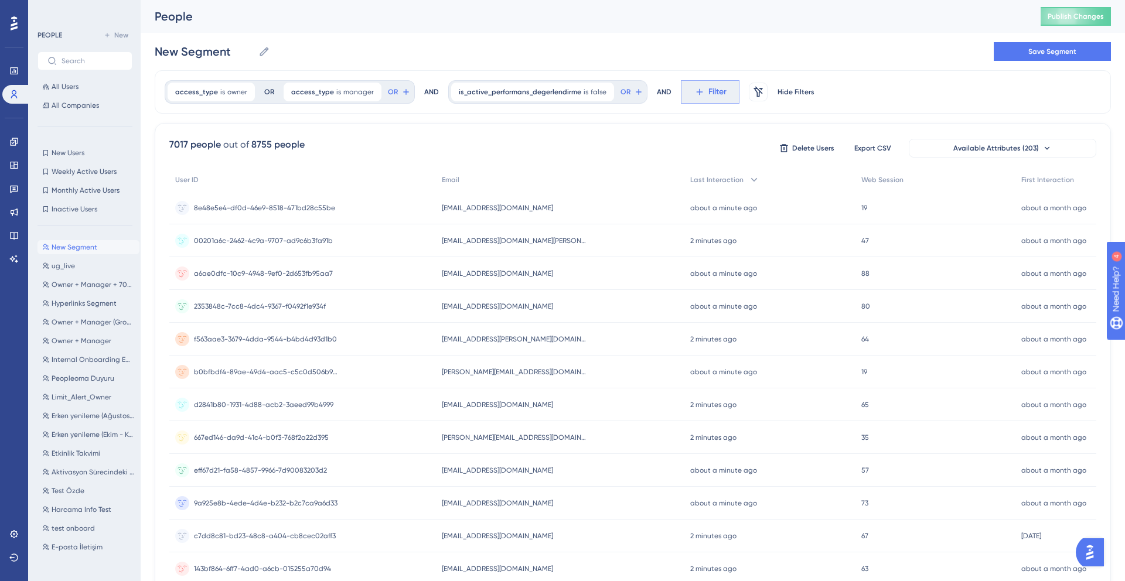
click at [681, 93] on button "Filter" at bounding box center [710, 91] width 59 height 23
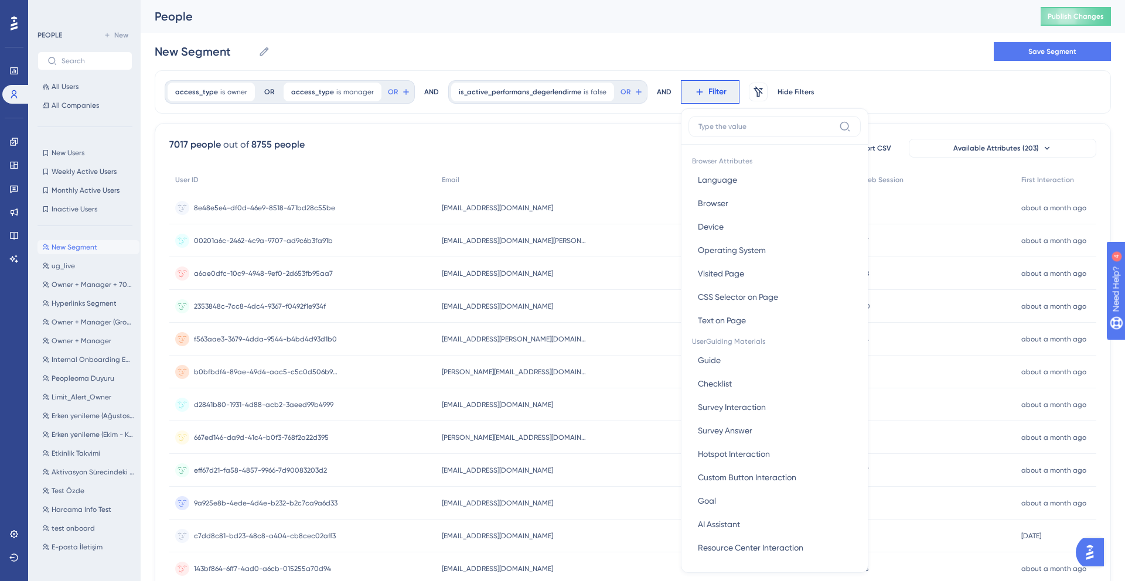
scroll to position [50, 0]
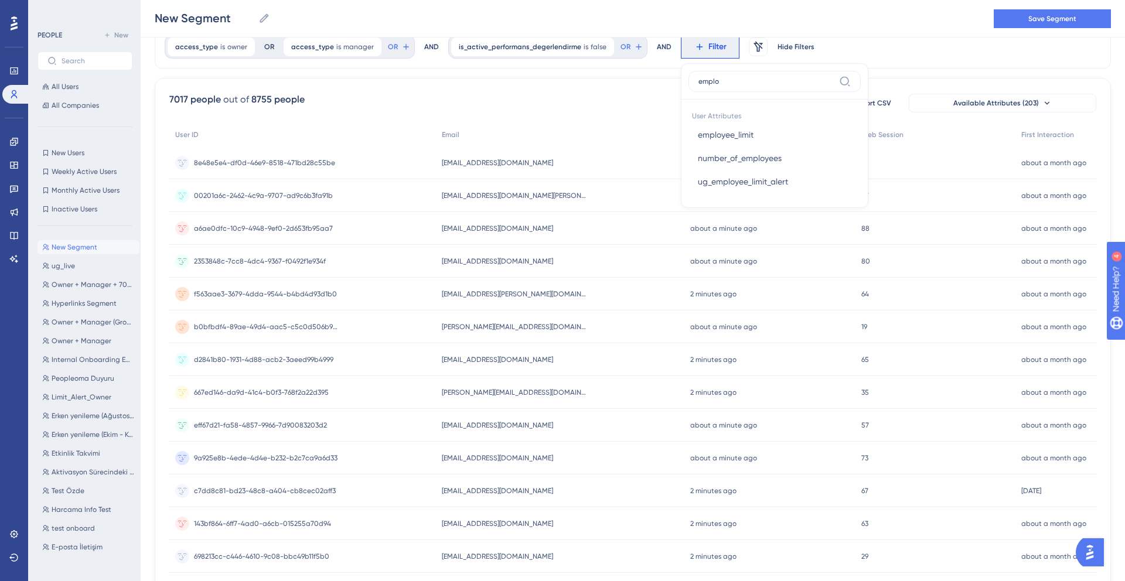
type input "emplo"
click at [741, 162] on span "number_of_employees" at bounding box center [740, 158] width 84 height 14
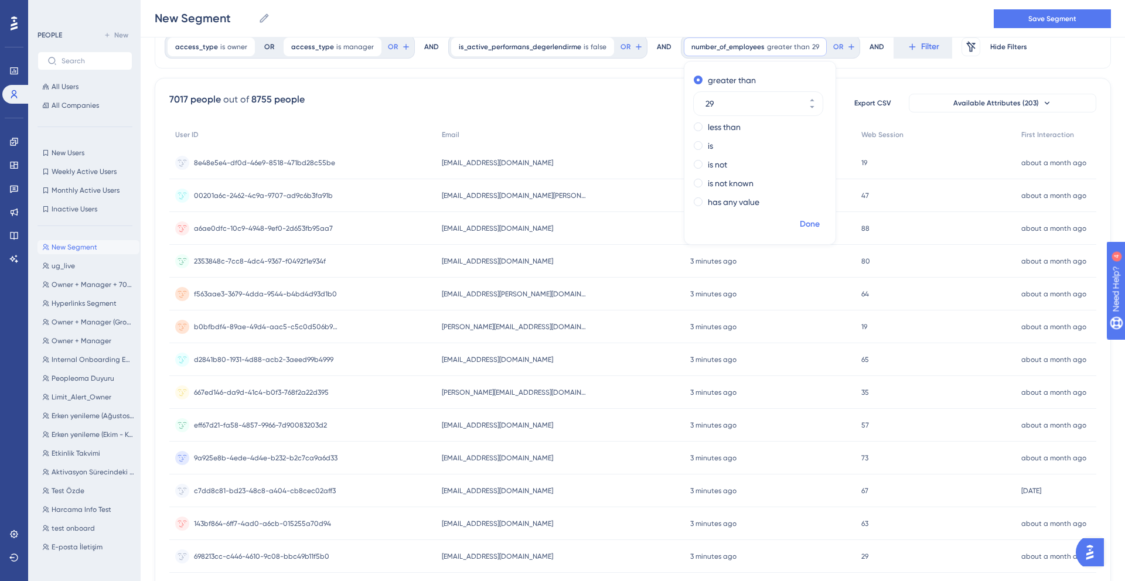
type input "29"
click at [800, 226] on span "Done" at bounding box center [809, 224] width 20 height 14
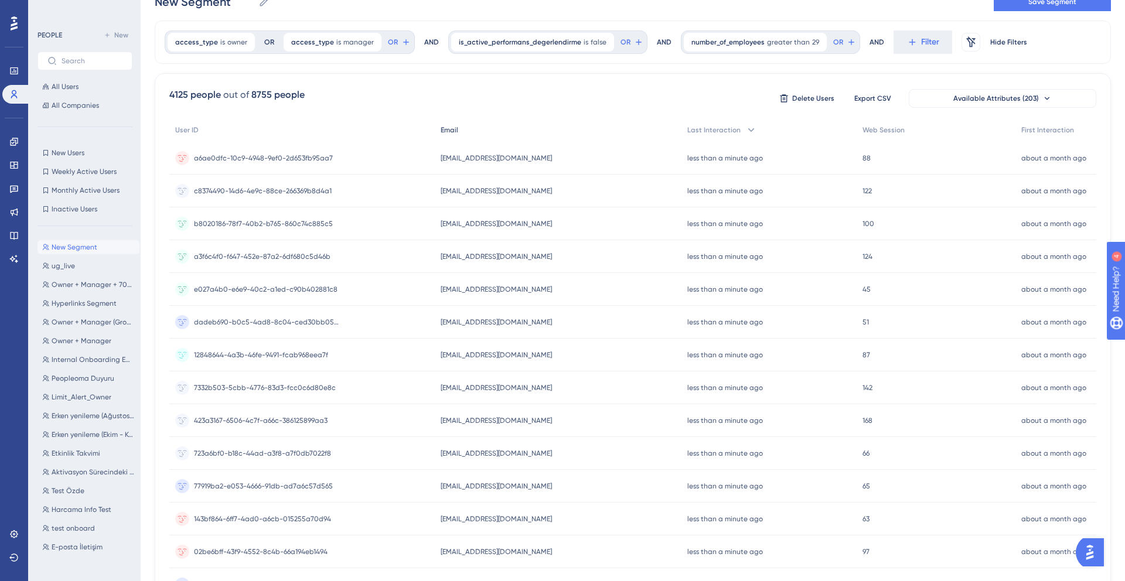
scroll to position [0, 0]
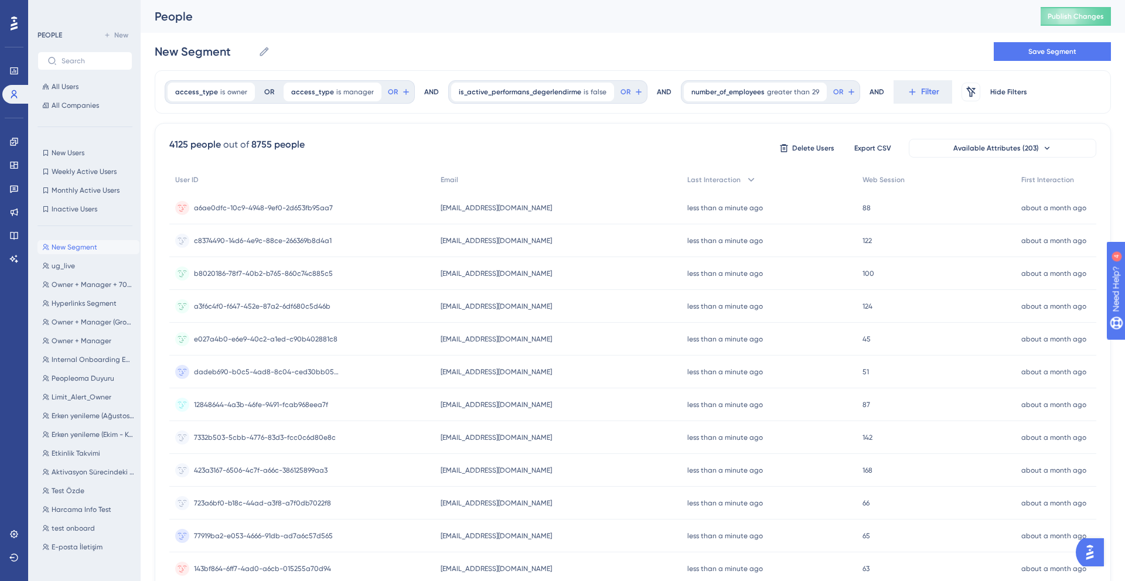
click at [591, 121] on div "access_type is owner owner Remove OR access_type is manager manager Remove OR A…" at bounding box center [633, 484] width 956 height 829
drag, startPoint x: 426, startPoint y: 242, endPoint x: 564, endPoint y: 241, distance: 138.2
click at [0, 0] on div "c8374490-14d6-4e9c-88ce-266369b8d4a1 c8374490-14d6-4e9c-88ce-266369b8d4a1 [EMAI…" at bounding box center [0, 0] width 0 height 0
copy div "c8374490-14d6-4e9c-88ce-266369b8d4a1 [EMAIL_ADDRESS][DOMAIN_NAME]"
drag, startPoint x: 555, startPoint y: 275, endPoint x: 417, endPoint y: 275, distance: 138.2
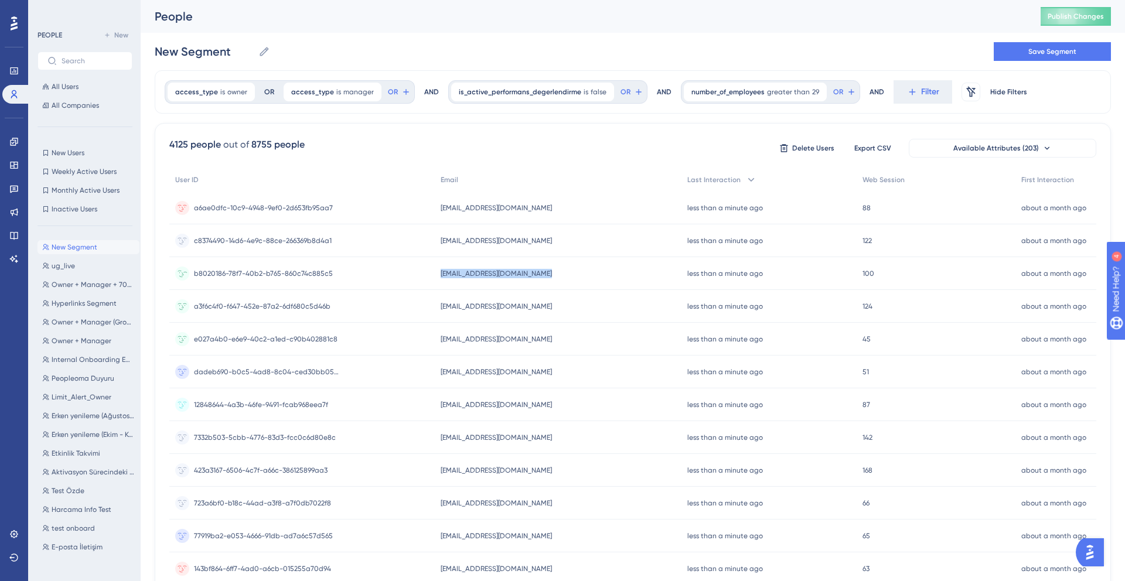
click at [0, 0] on div "b8020186-78f7-40b2-b765-860c74c885c5 b8020186-78f7-40b2-b765-860c74c885c5 [EMAI…" at bounding box center [0, 0] width 0 height 0
copy div "b8020186-78f7-40b2-b765-860c74c885c5 [EMAIL_ADDRESS][DOMAIN_NAME]"
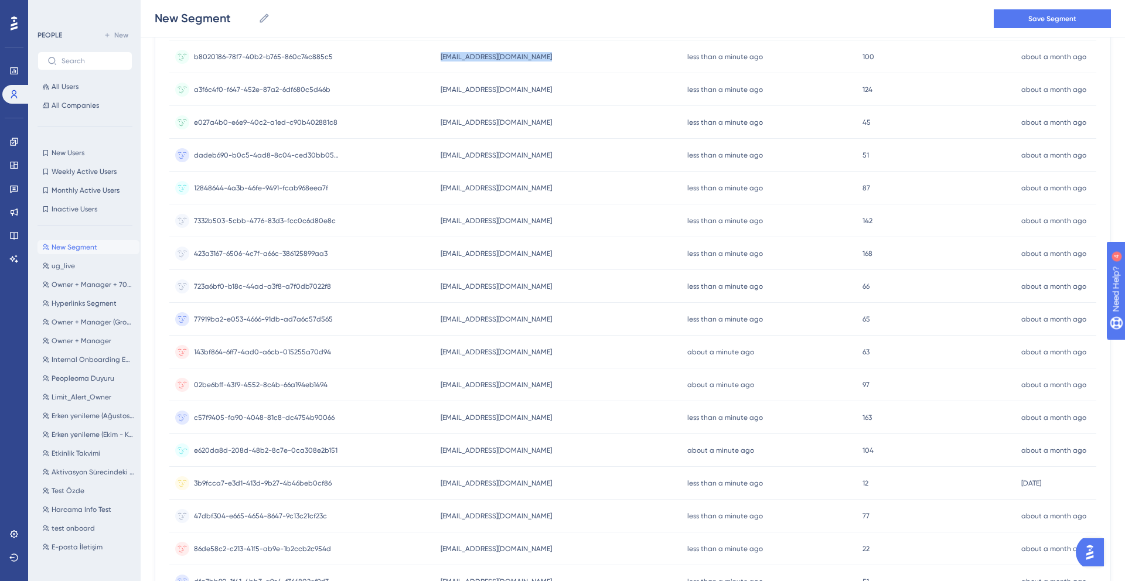
scroll to position [361, 0]
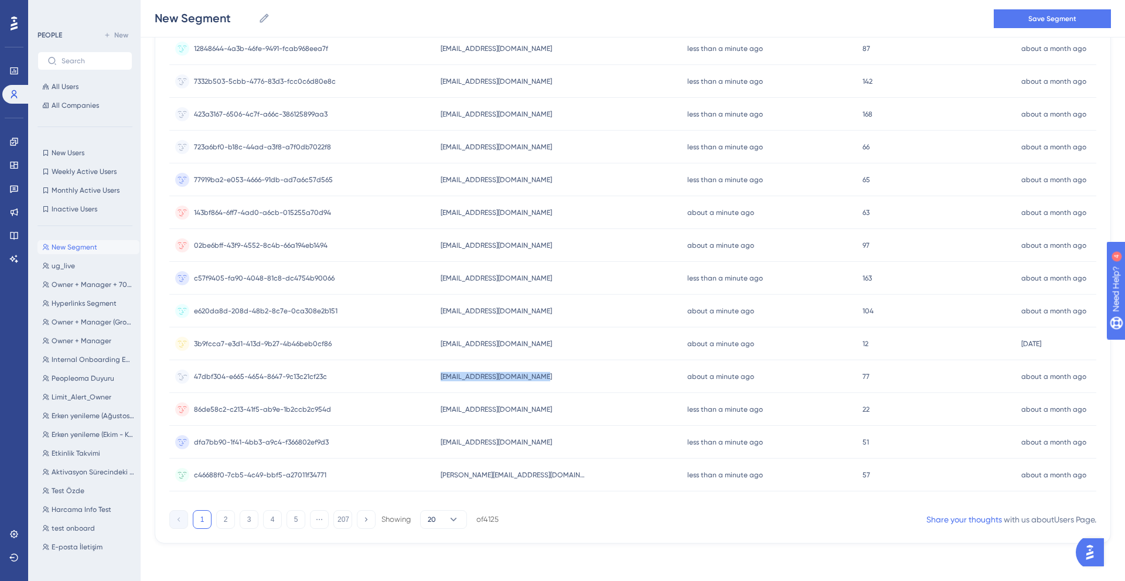
drag, startPoint x: 561, startPoint y: 375, endPoint x: 412, endPoint y: 375, distance: 149.4
click at [0, 0] on div "47dbf304-e665-4654-8647-9c13c21cf23c 47dbf304-e665-4654-8647-9c13c21cf23c [EMAI…" at bounding box center [0, 0] width 0 height 0
copy div "47dbf304-e665-4654-8647-9c13c21cf23c [EMAIL_ADDRESS][DOMAIN_NAME]"
click at [555, 536] on div "4125 people out of 8755 people Delete Users Export CSV Available Attributes (20…" at bounding box center [633, 155] width 956 height 777
click at [245, 522] on button "3" at bounding box center [249, 519] width 19 height 19
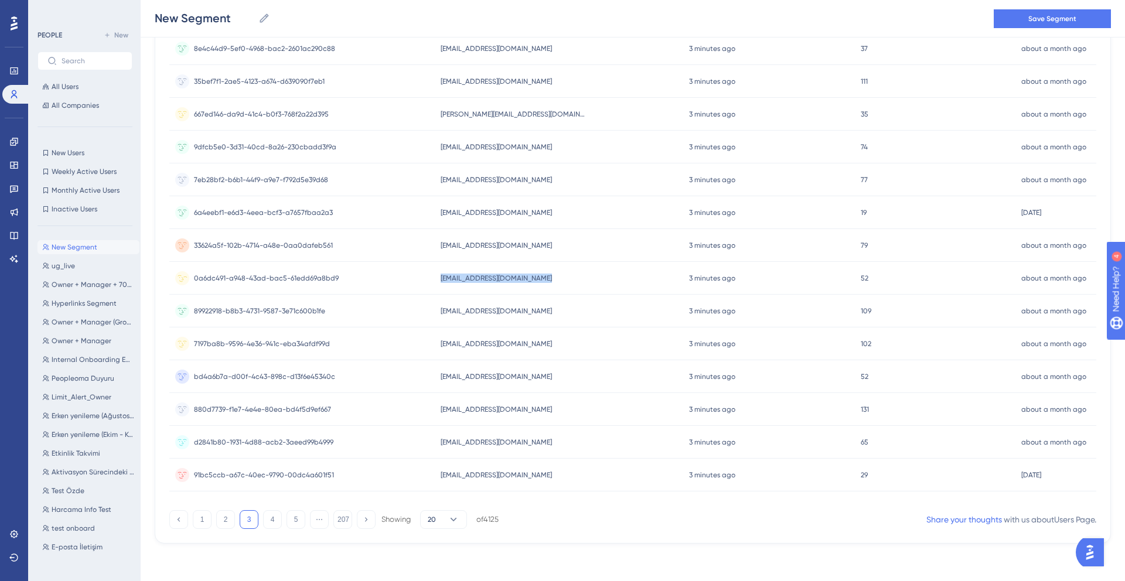
drag, startPoint x: 568, startPoint y: 278, endPoint x: 429, endPoint y: 278, distance: 138.8
click at [0, 0] on div "0a6dc491-a948-43ad-bac5-61edd69a8bd9 0a6dc491-a948-43ad-bac5-61edd69a8bd9 [EMAI…" at bounding box center [0, 0] width 0 height 0
copy div "0a6dc491-a948-43ad-bac5-61edd69a8bd9 [EMAIL_ADDRESS][DOMAIN_NAME]"
click at [633, 517] on div "1 2 3 4 5 ⋯ 207 Showing 20 of 4125 Share your thoughts with us about Users Page…" at bounding box center [632, 516] width 927 height 23
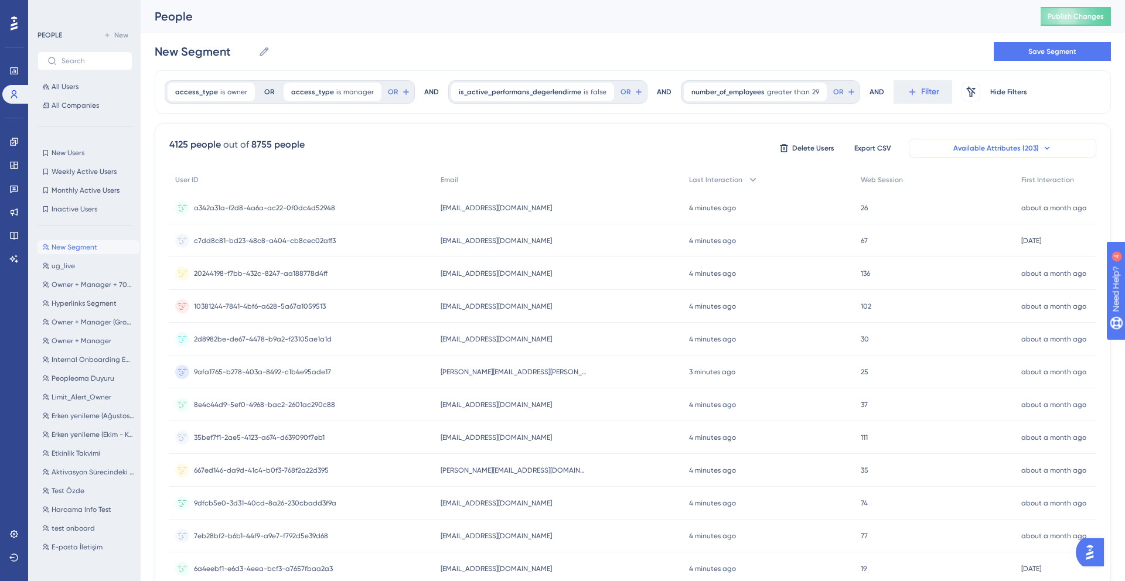
click at [1002, 149] on span "Available Attributes (203)" at bounding box center [996, 147] width 86 height 9
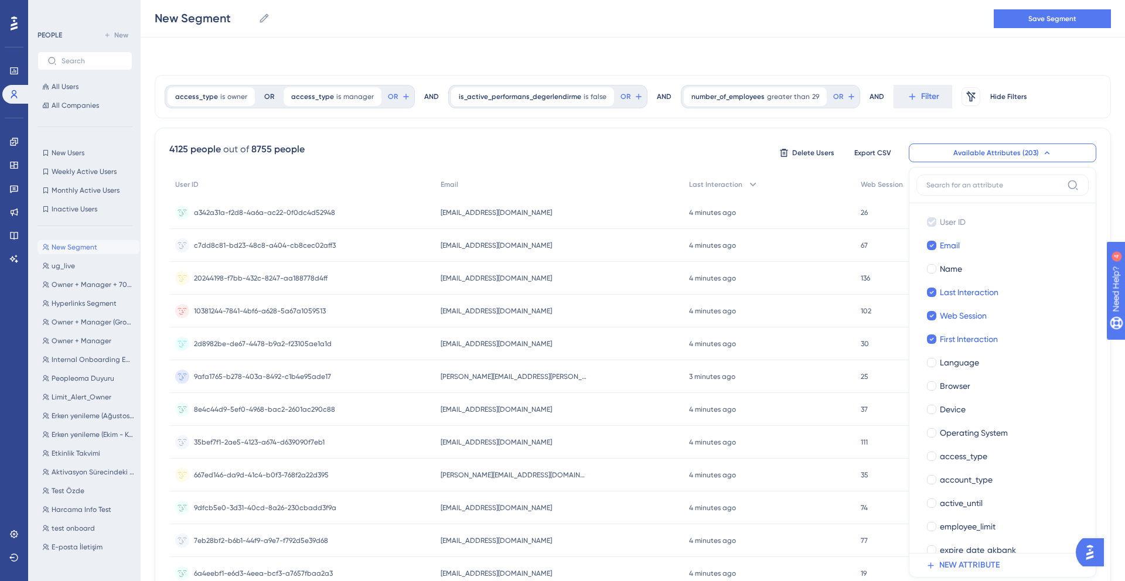
scroll to position [77, 0]
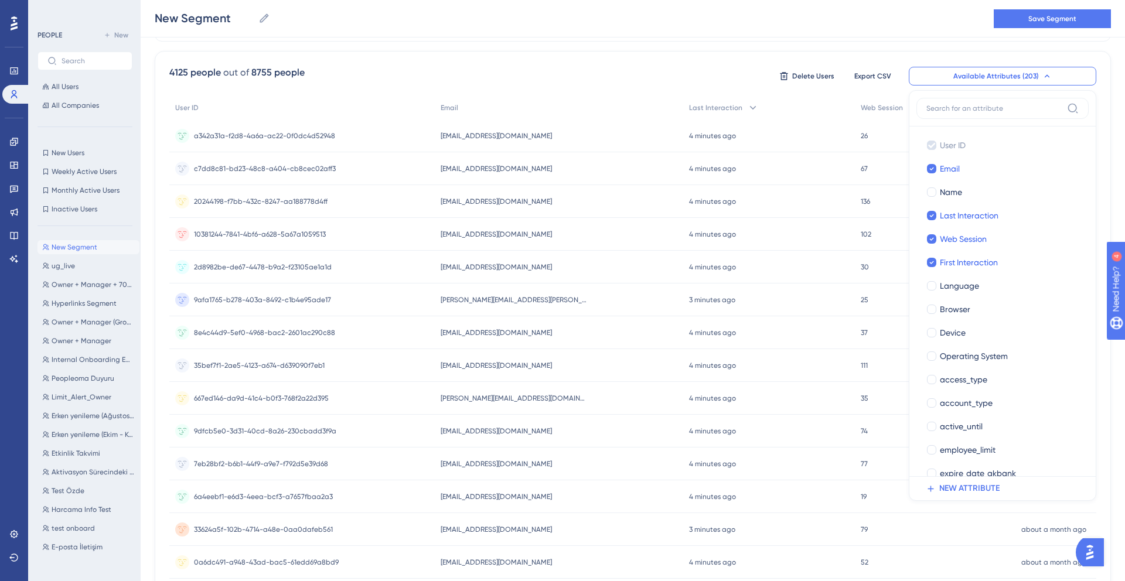
click at [965, 107] on input at bounding box center [994, 108] width 136 height 9
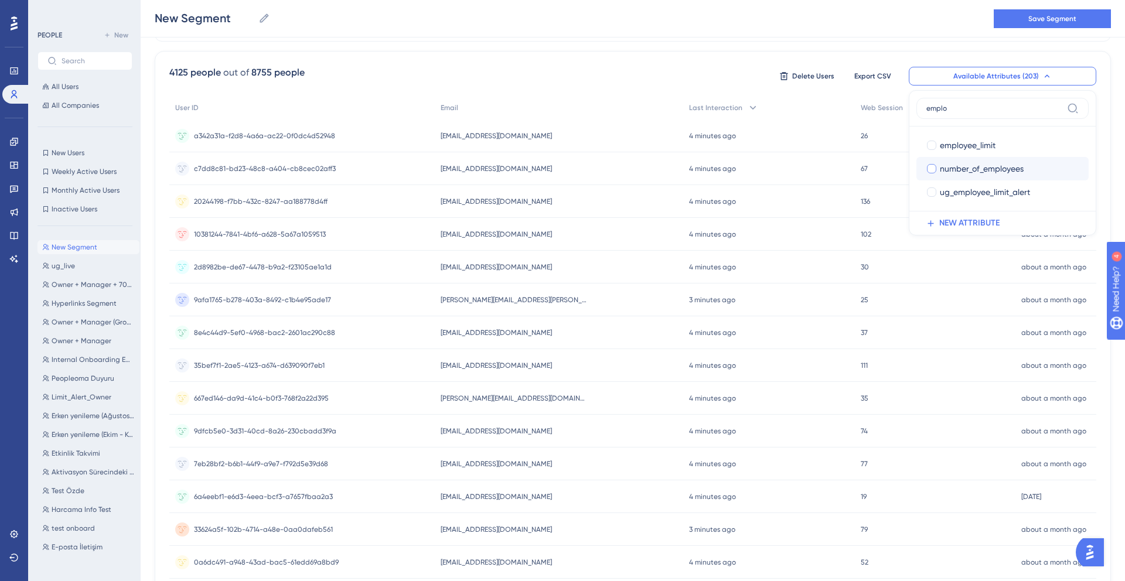
type input "emplo"
click at [978, 170] on span "number_of_employees" at bounding box center [981, 169] width 84 height 14
checkbox input "true"
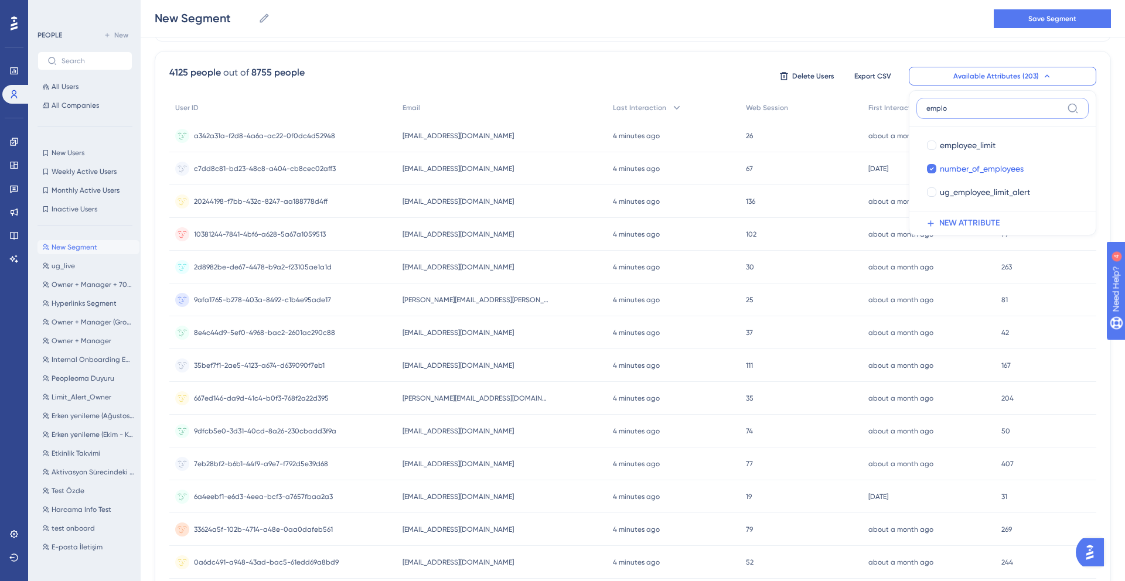
click at [984, 112] on input "emplo" at bounding box center [994, 108] width 136 height 9
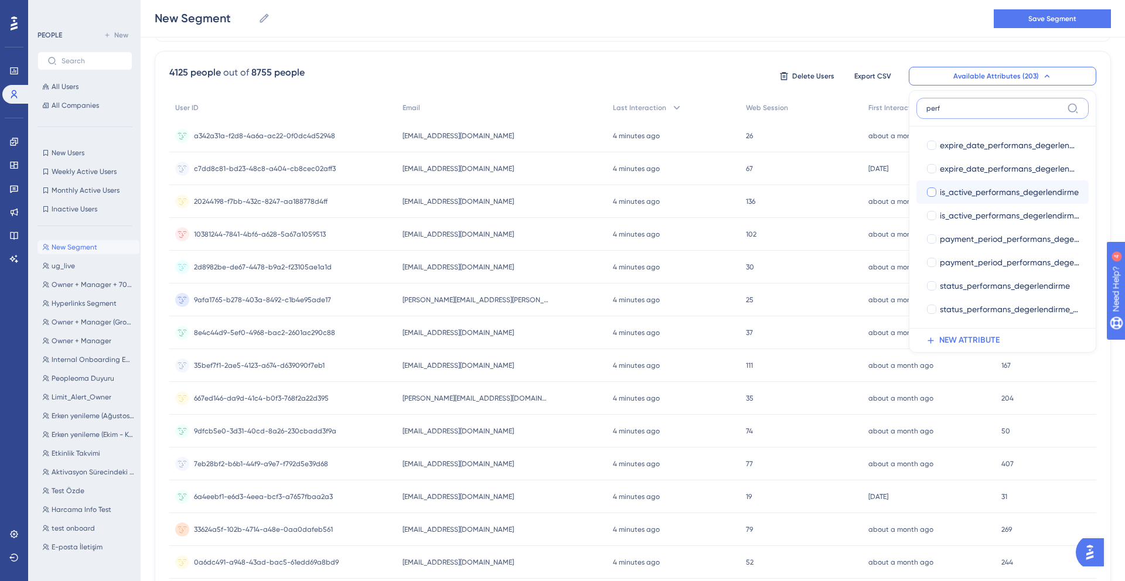
type input "perf"
click at [1007, 195] on span "is_active_performans_degerlendirme" at bounding box center [1008, 192] width 139 height 14
checkbox input "true"
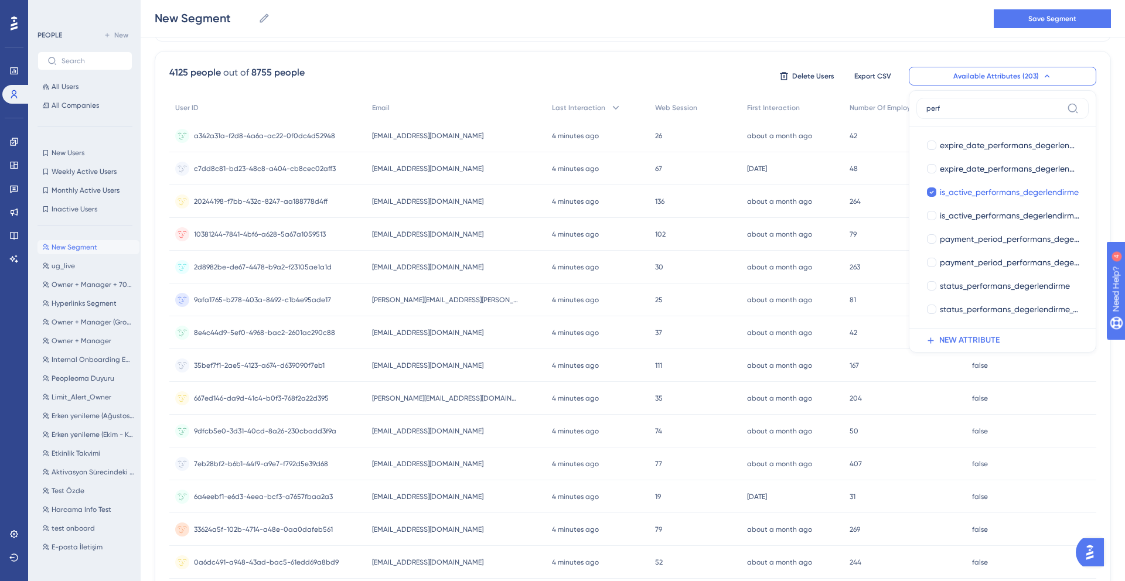
click at [835, 42] on div "access_type is owner owner Remove OR access_type is manager manager Remove OR A…" at bounding box center [633, 412] width 956 height 829
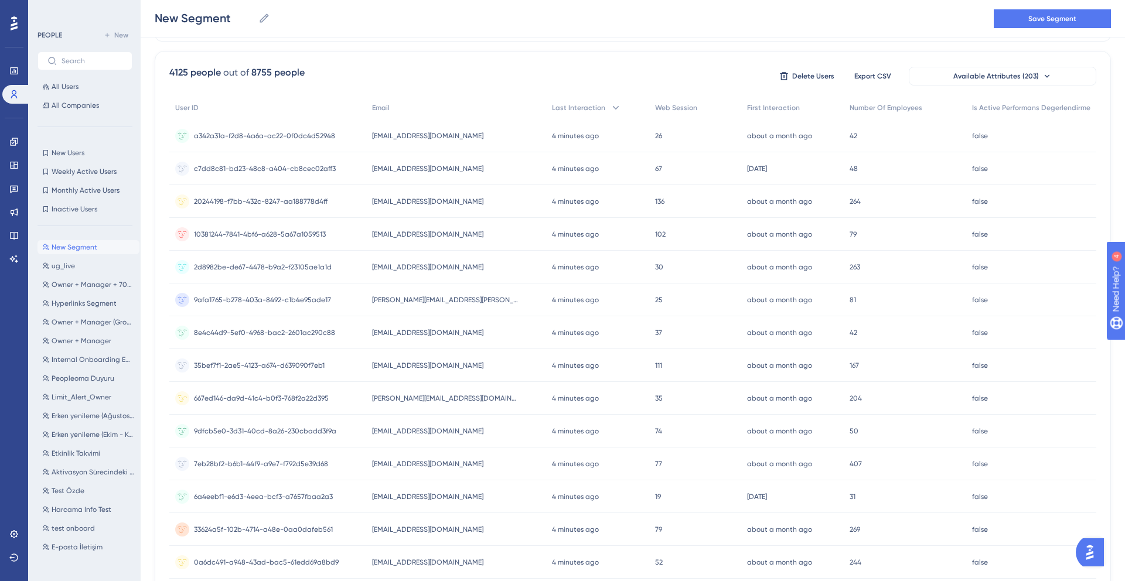
scroll to position [361, 0]
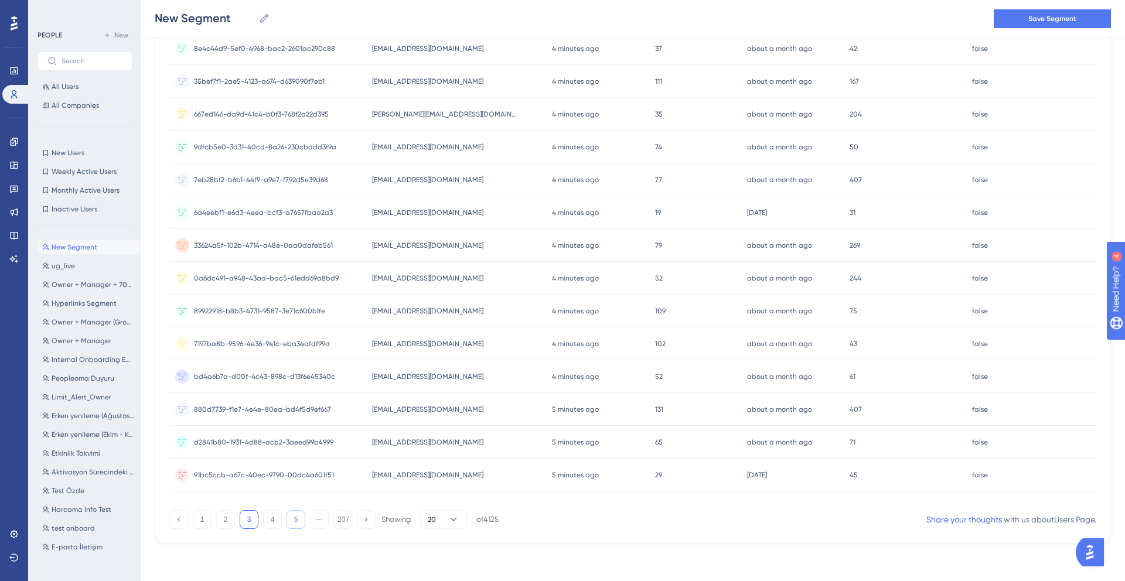
click at [294, 517] on button "5" at bounding box center [295, 519] width 19 height 19
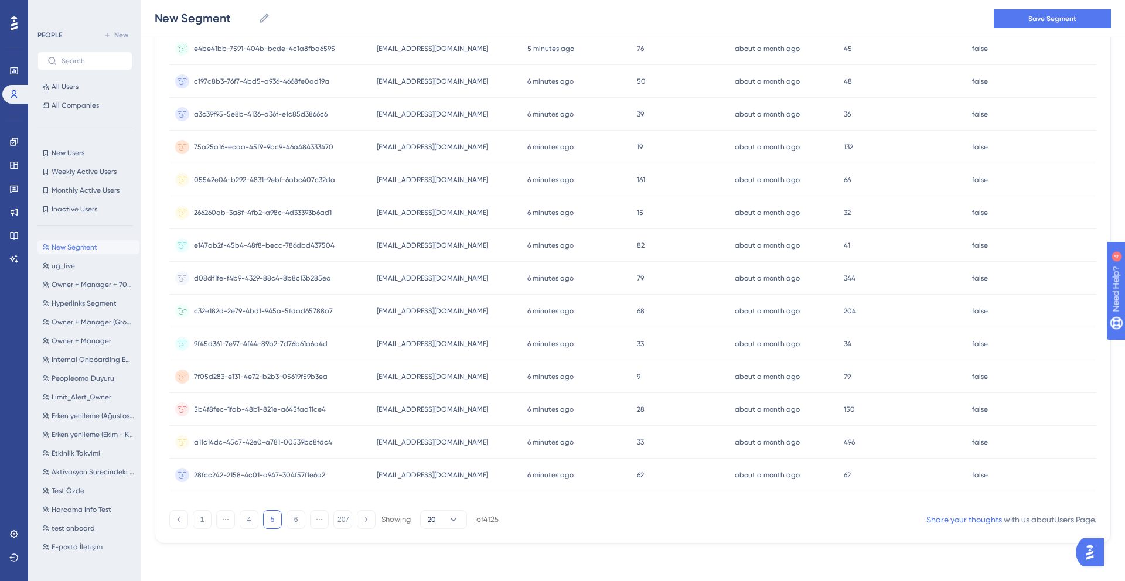
drag, startPoint x: 490, startPoint y: 314, endPoint x: 313, endPoint y: 318, distance: 177.5
click at [0, 0] on div "c32e182d-2e79-4bd1-945a-5fdad65788a7 c32e182d-2e79-4bd1-945a-5fdad65788a7 [EMAI…" at bounding box center [0, 0] width 0 height 0
copy div "c32e182d-2e79-4bd1-945a-5fdad65788a7 [EMAIL_ADDRESS][DOMAIN_NAME]"
click at [547, 23] on div "New Segment New Segment Save Segment" at bounding box center [633, 18] width 984 height 37
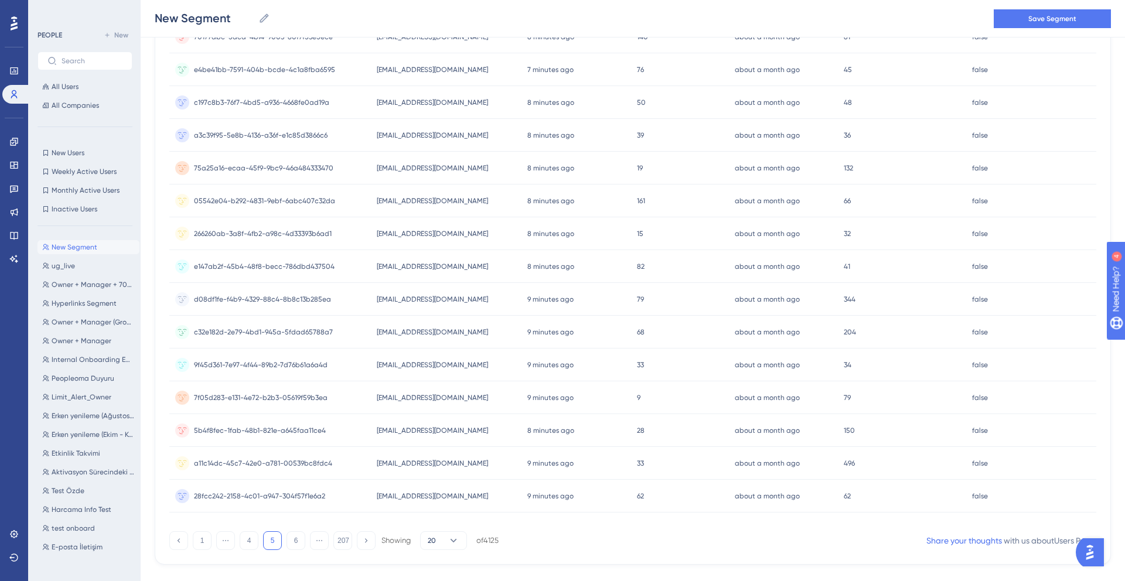
click at [703, 543] on div "1 ⋯ 4 5 6 ⋯ 207 Showing 20 of 4125 Share your thoughts with us about Users Page…" at bounding box center [632, 538] width 927 height 23
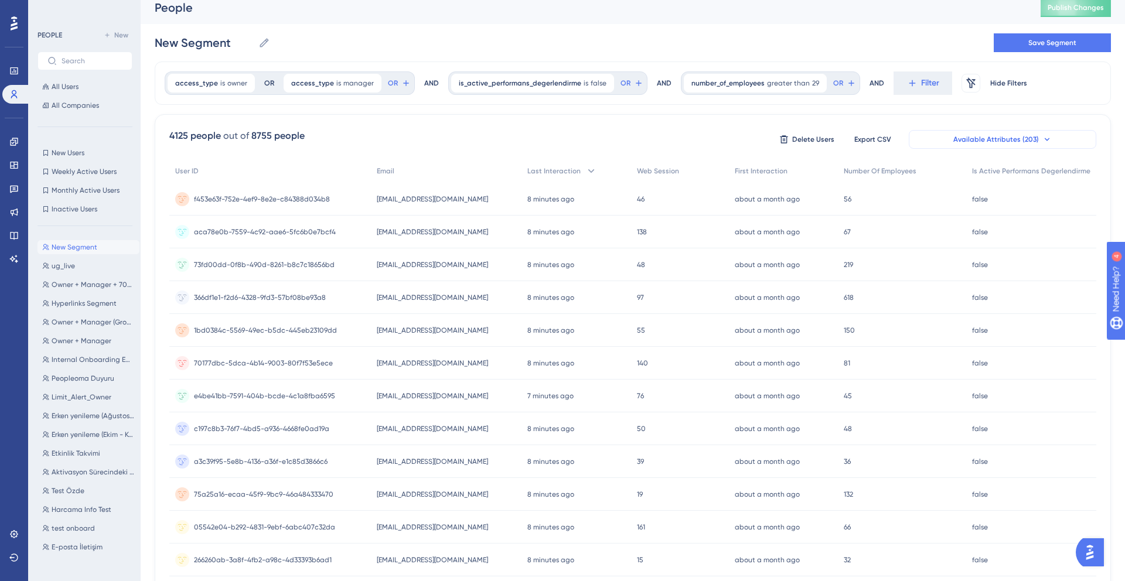
click at [996, 144] on button "Available Attributes (203)" at bounding box center [1001, 139] width 187 height 19
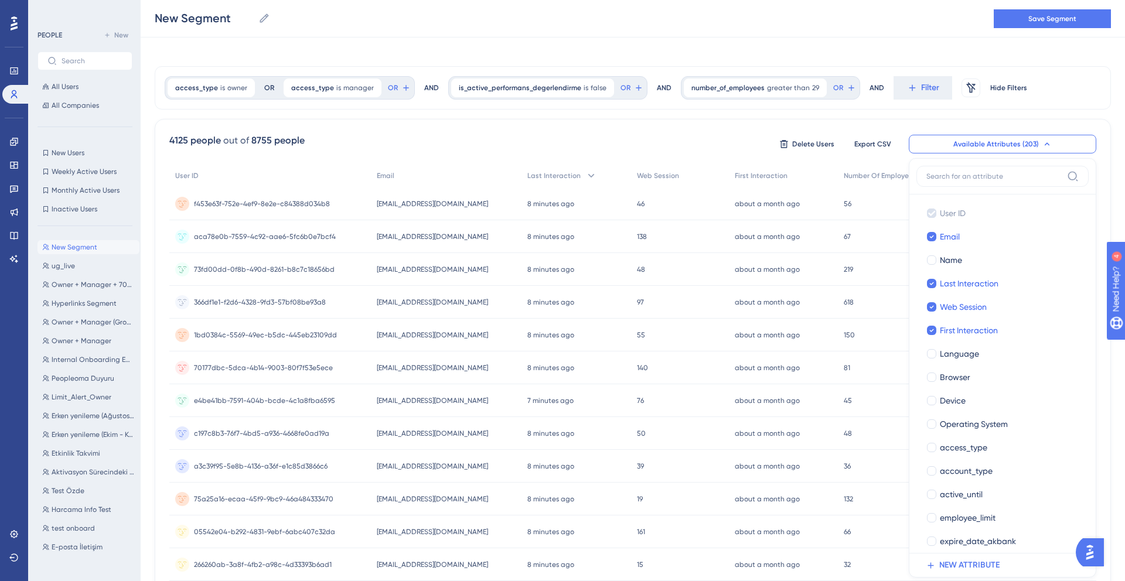
scroll to position [81, 0]
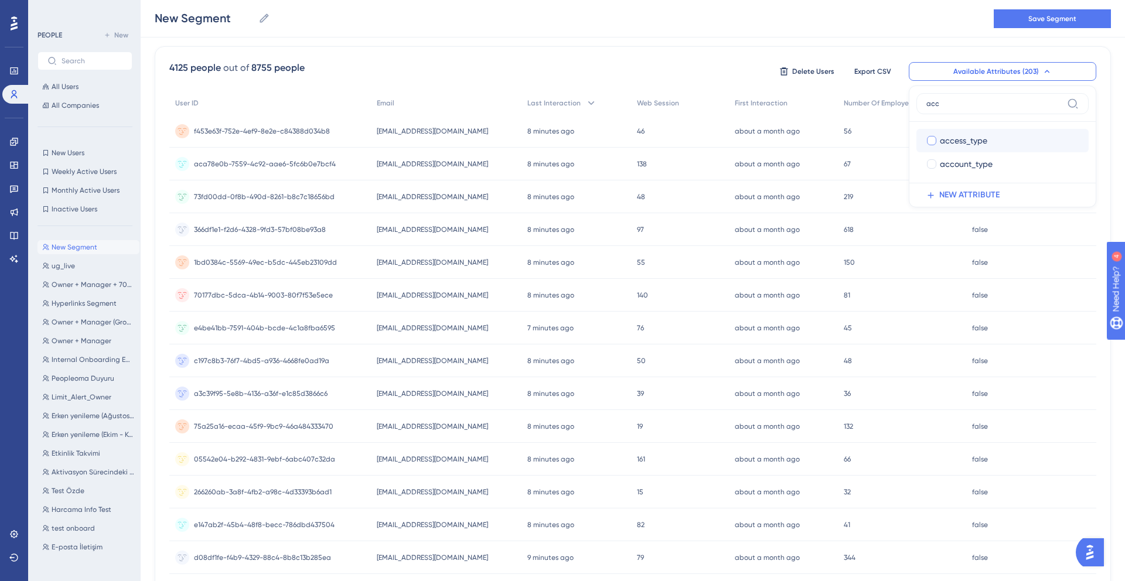
type input "acc"
click at [1009, 143] on div "access_type" at bounding box center [1008, 141] width 139 height 14
checkbox input "true"
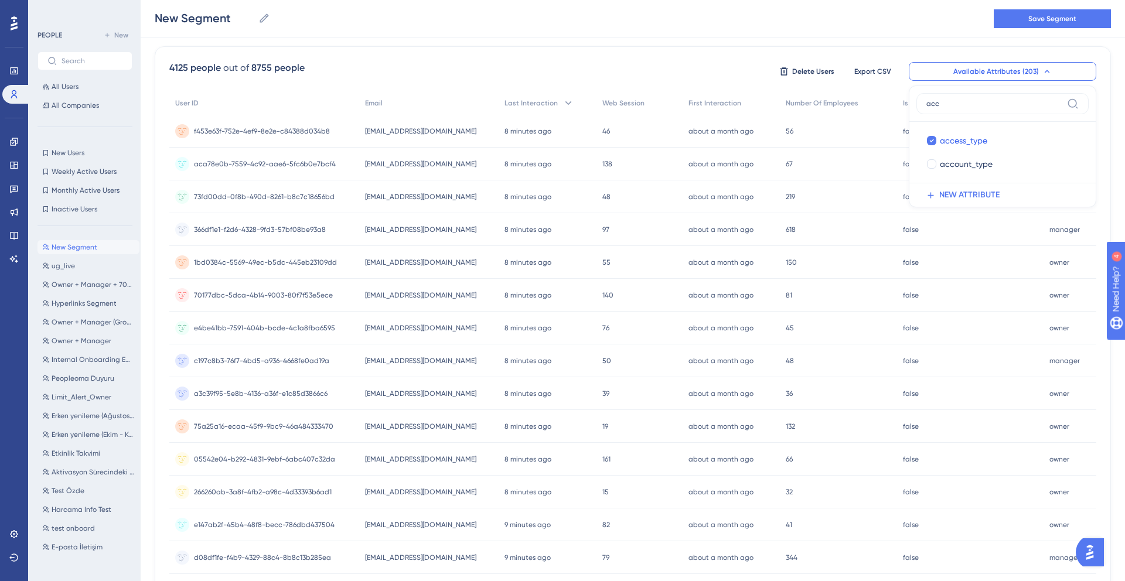
click at [864, 30] on div "New Segment New Segment Save Segment" at bounding box center [633, 18] width 984 height 37
click at [976, 65] on button "Available Attributes (203)" at bounding box center [1001, 71] width 187 height 19
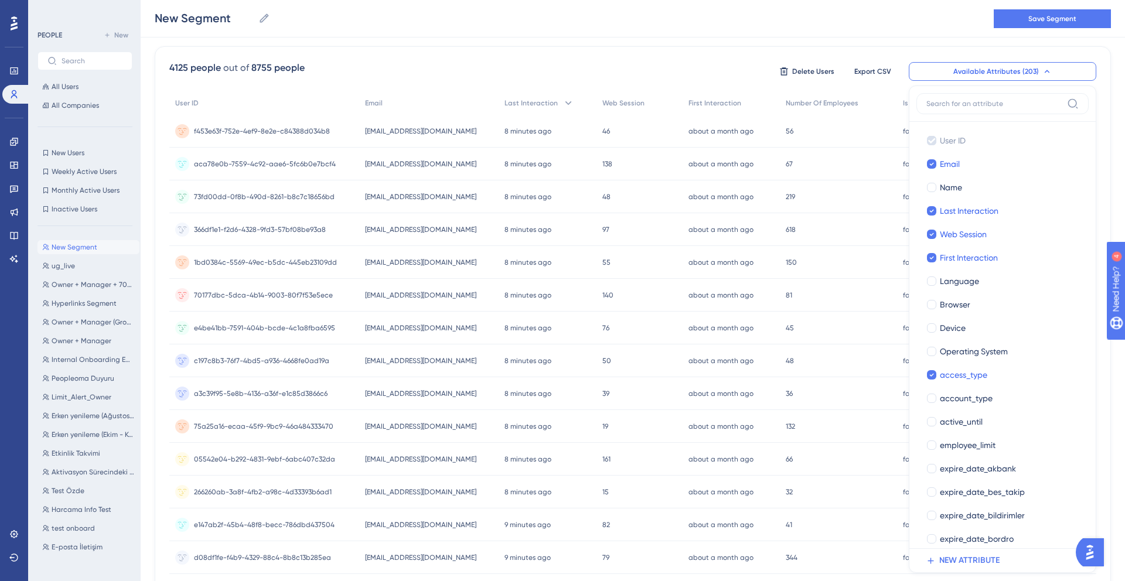
scroll to position [101, 0]
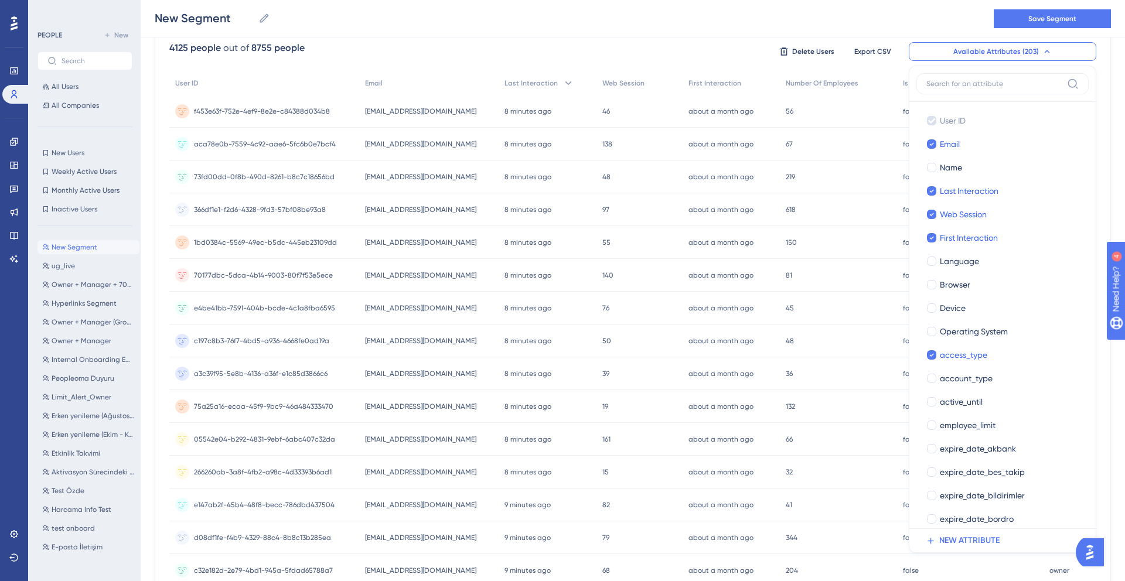
click at [963, 84] on input at bounding box center [994, 83] width 136 height 9
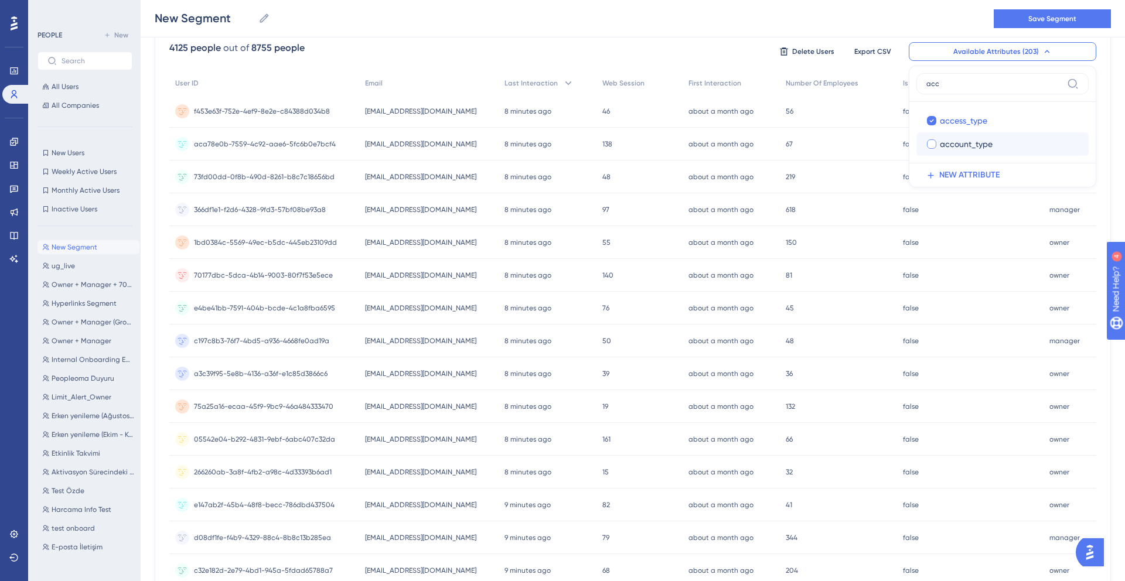
type input "acc"
click at [970, 146] on span "account_type" at bounding box center [965, 144] width 53 height 14
checkbox input "true"
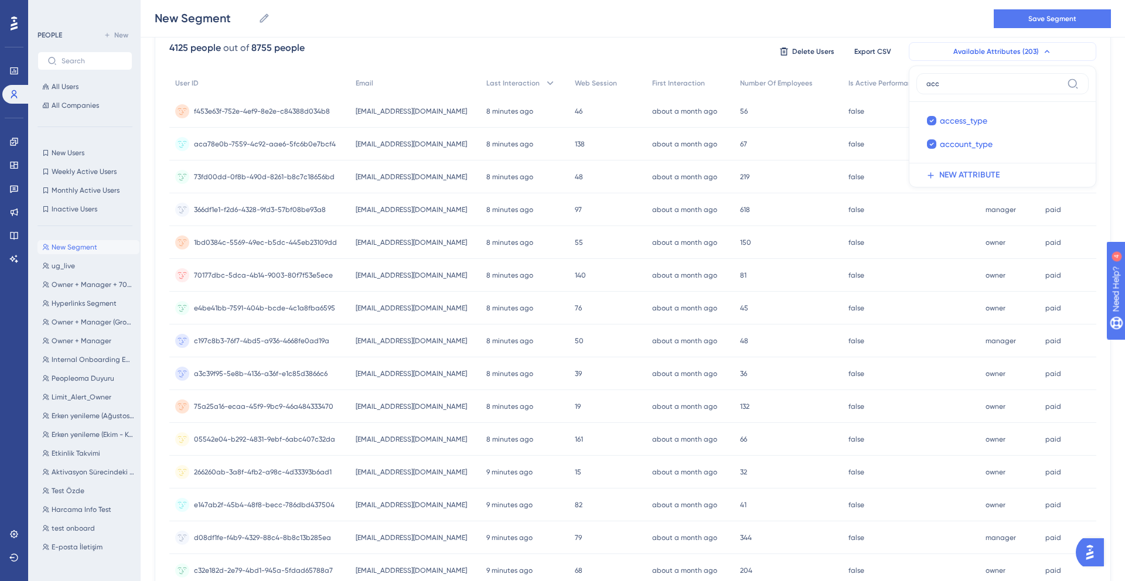
click at [975, 56] on button "Available Attributes (203)" at bounding box center [1001, 51] width 187 height 19
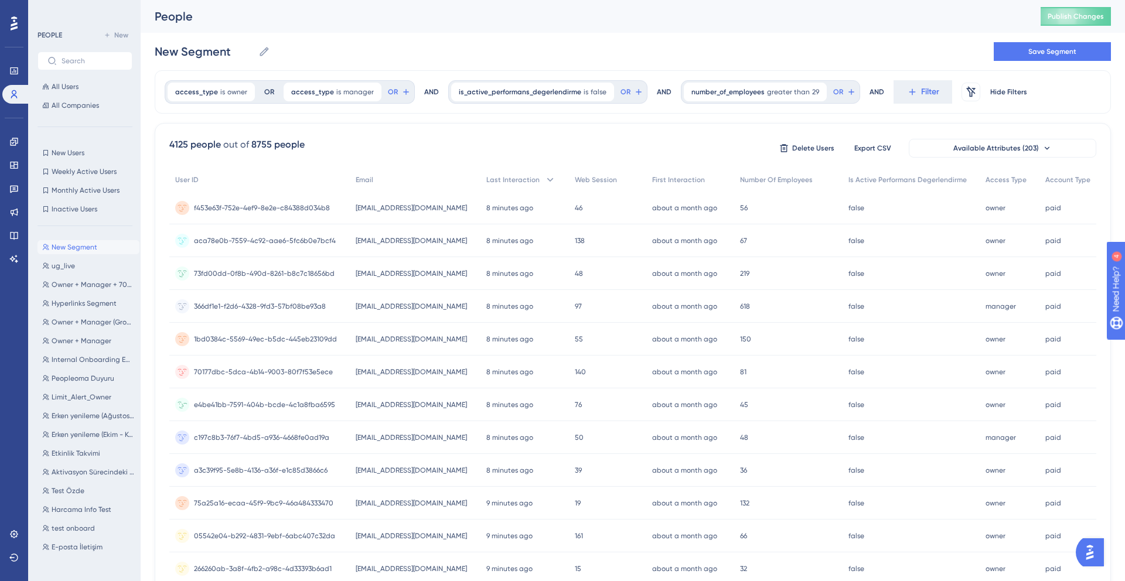
scroll to position [361, 0]
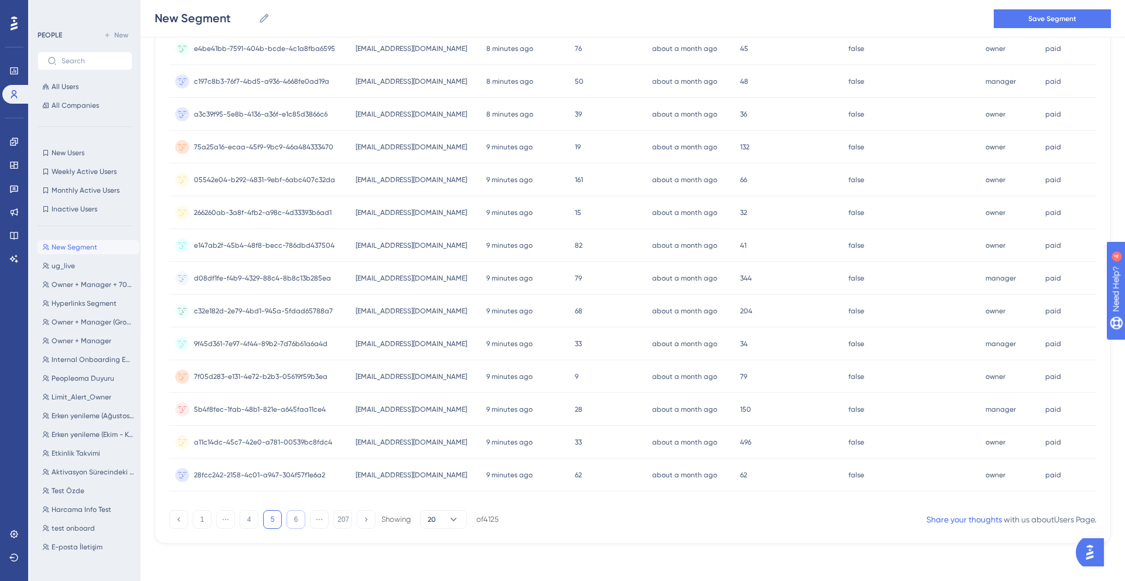
click at [293, 520] on button "6" at bounding box center [295, 519] width 19 height 19
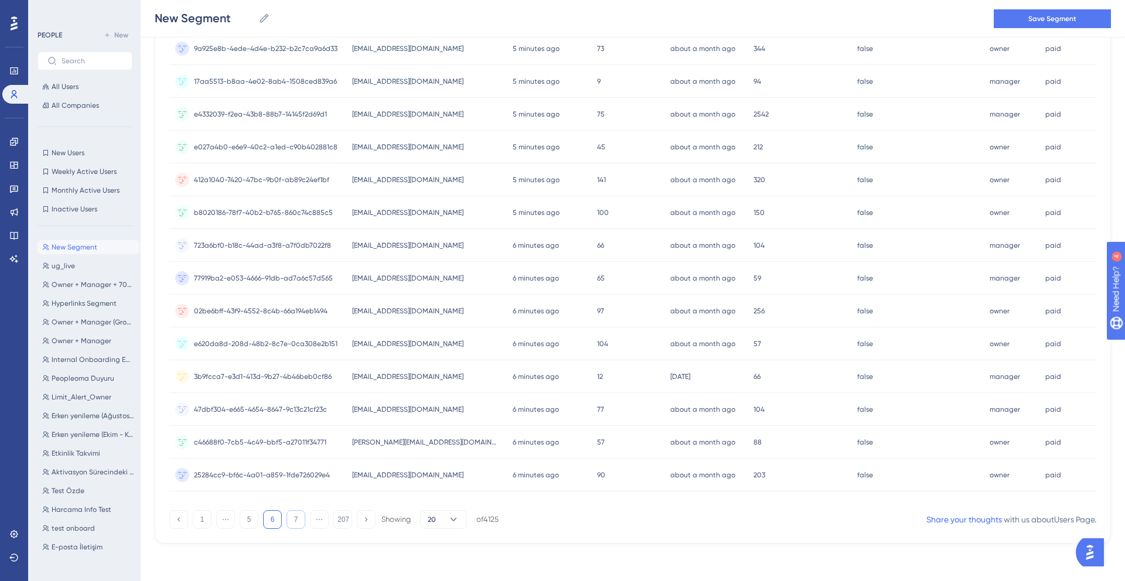
click at [300, 521] on button "7" at bounding box center [295, 519] width 19 height 19
click at [300, 521] on button "8" at bounding box center [295, 519] width 19 height 19
click at [300, 521] on button "9" at bounding box center [295, 519] width 19 height 19
drag, startPoint x: 436, startPoint y: 309, endPoint x: 333, endPoint y: 309, distance: 103.1
click at [0, 0] on div "17629587-f4d4-403c-bf73-e69a53ff42cd 17629587-f4d4-403c-bf73-e69a53ff42cd [EMAI…" at bounding box center [0, 0] width 0 height 0
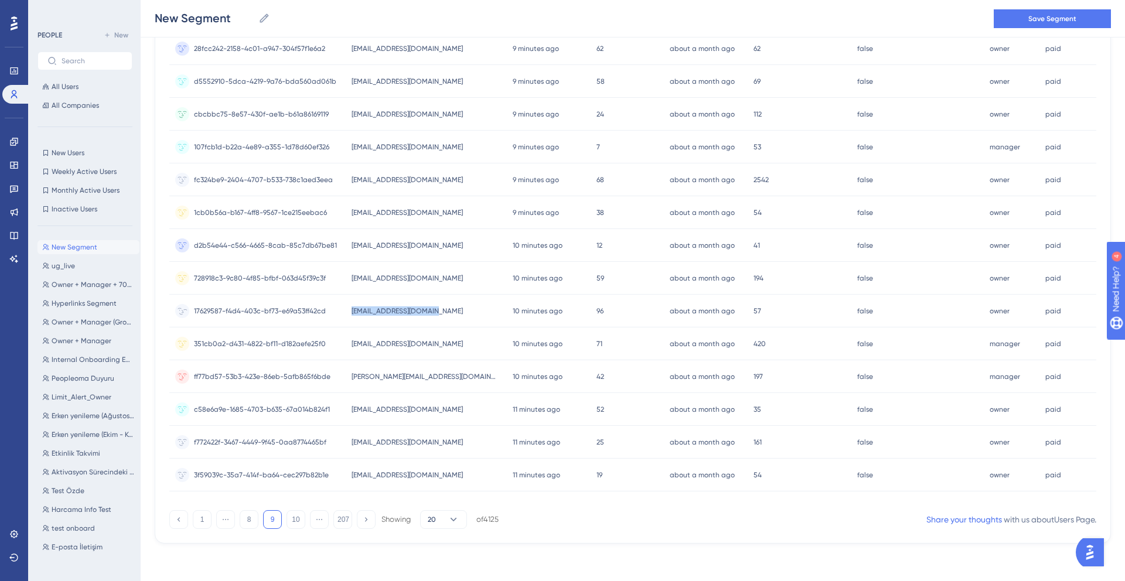
copy div "17629587-f4d4-403c-bf73-e69a53ff42cd [EMAIL_ADDRESS][DOMAIN_NAME]"
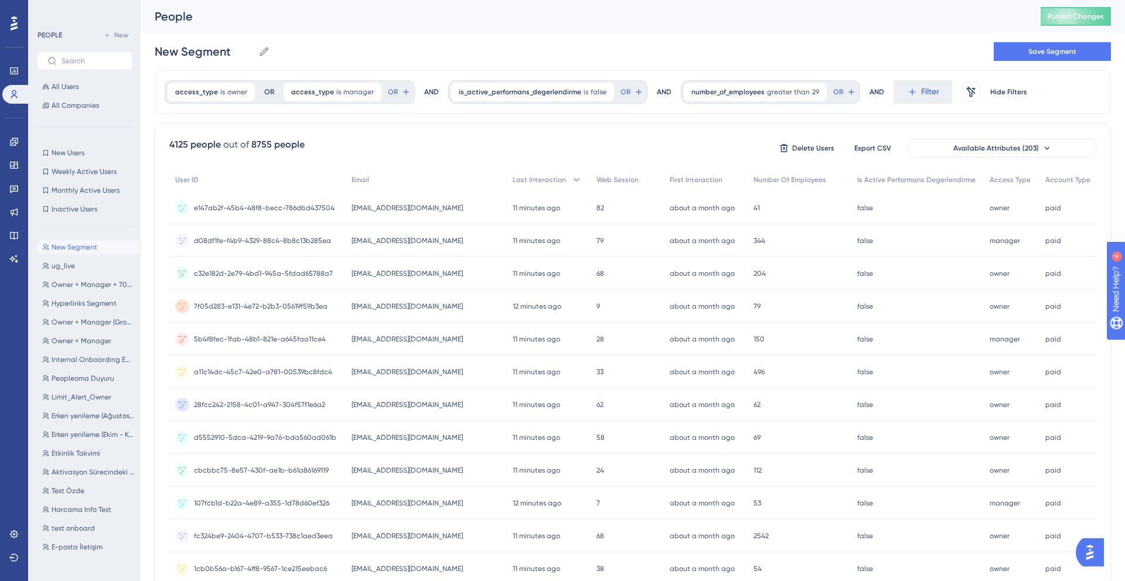
click at [626, 39] on div "New Segment New Segment Save Segment" at bounding box center [633, 51] width 956 height 37
